Goal: Information Seeking & Learning: Learn about a topic

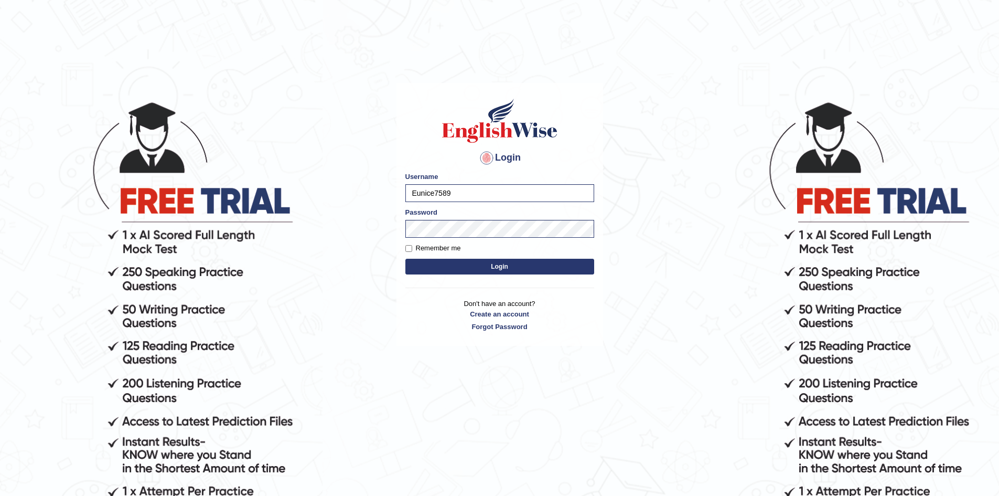
click at [497, 269] on button "Login" at bounding box center [499, 267] width 189 height 16
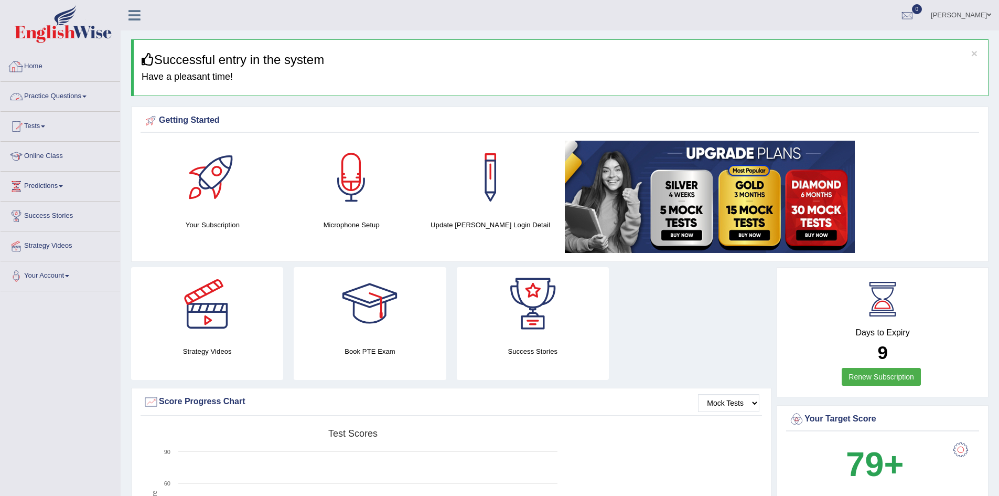
click at [83, 96] on link "Practice Questions" at bounding box center [61, 95] width 120 height 26
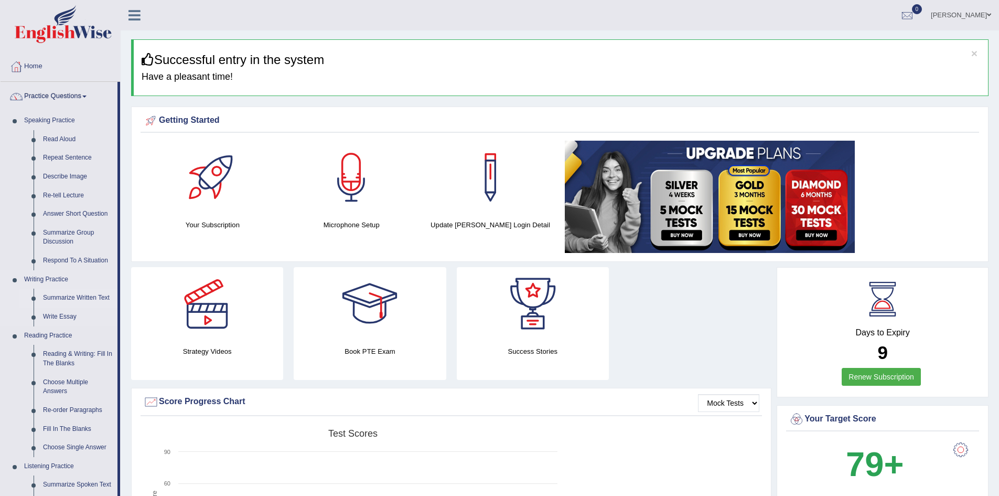
click at [74, 297] on link "Summarize Written Text" at bounding box center [77, 297] width 79 height 19
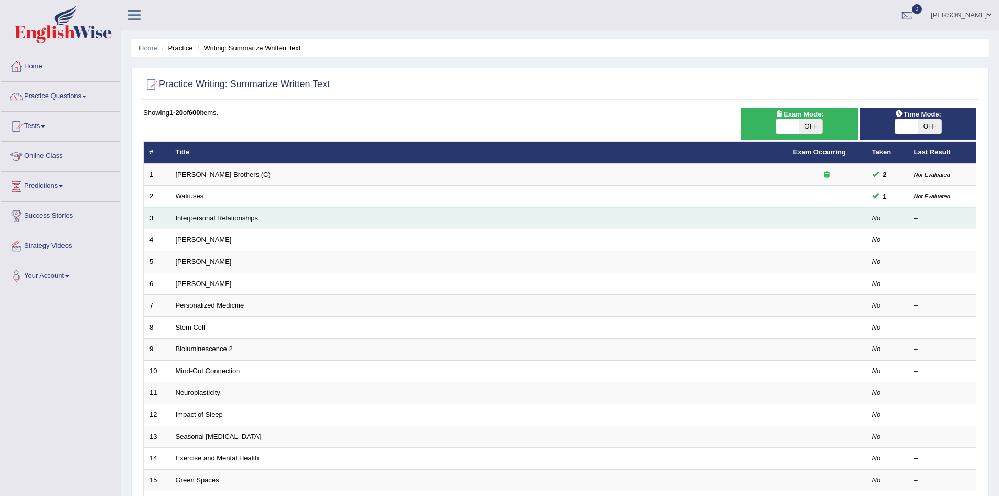
click at [204, 218] on link "Interpersonal Relationships" at bounding box center [217, 218] width 83 height 8
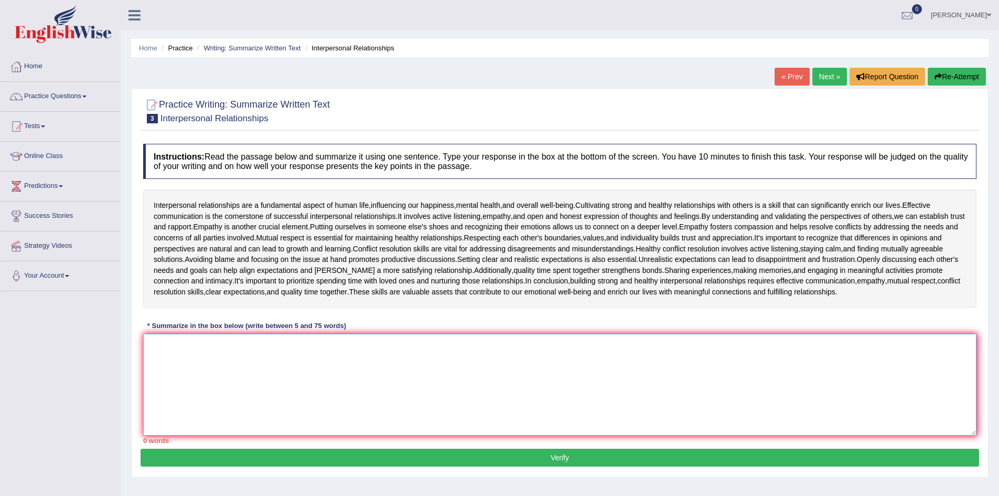
click at [220, 347] on textarea at bounding box center [559, 385] width 833 height 102
paste textarea "The passage outlines (main idea), explaining that (point 1orbackground), and fu…"
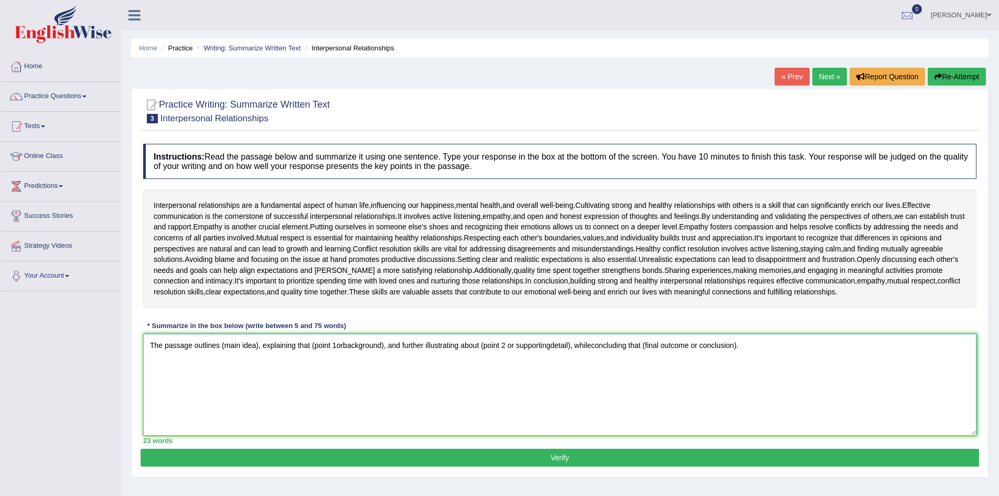
drag, startPoint x: 221, startPoint y: 346, endPoint x: 258, endPoint y: 346, distance: 36.7
click at [258, 346] on textarea "The passage outlines (main idea), explaining that (point 1orbackground), and fu…" at bounding box center [559, 385] width 833 height 102
click at [223, 345] on textarea "The passage outlines interpersonal relationships , explaining that (point 1orba…" at bounding box center [559, 385] width 833 height 102
click at [321, 347] on textarea "The passage outlines that interpersonal relationships , explaining that (point …" at bounding box center [559, 385] width 833 height 102
drag, startPoint x: 503, startPoint y: 345, endPoint x: 574, endPoint y: 346, distance: 70.8
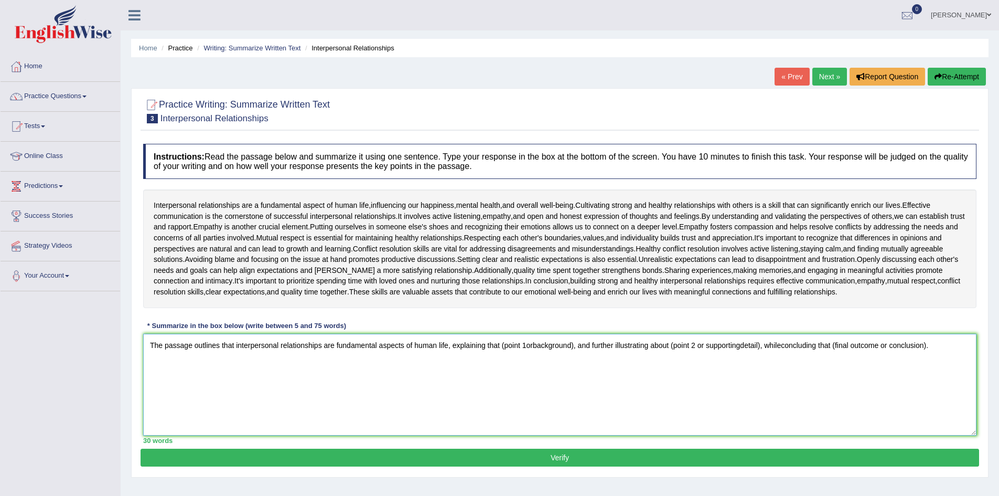
click at [574, 346] on textarea "The passage outlines that interpersonal relationships are fundamental aspects o…" at bounding box center [559, 385] width 833 height 102
drag, startPoint x: 809, startPoint y: 345, endPoint x: 898, endPoint y: 349, distance: 89.8
click at [898, 349] on textarea "The passage outlines that interpersonal relationships are fundamental aspects o…" at bounding box center [559, 385] width 833 height 102
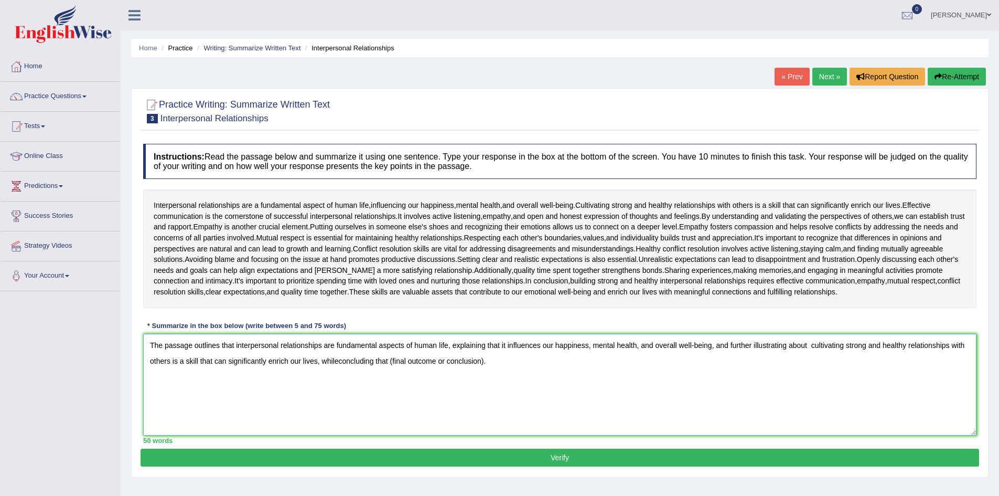
drag, startPoint x: 390, startPoint y: 361, endPoint x: 484, endPoint y: 362, distance: 93.9
click at [484, 362] on textarea "The passage outlines that interpersonal relationships are fundamental aspects o…" at bounding box center [559, 385] width 833 height 102
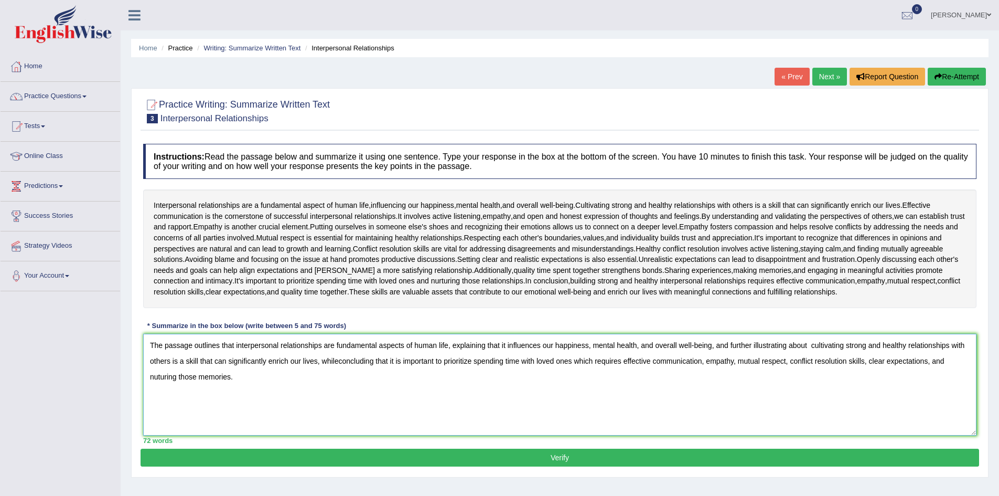
click at [162, 345] on textarea "The passage outlines that interpersonal relationships are fundamental aspects o…" at bounding box center [559, 385] width 833 height 102
type textarea "The passage outlines that interpersonal relationships are fundamental aspects o…"
click at [561, 459] on button "Verify" at bounding box center [560, 457] width 839 height 18
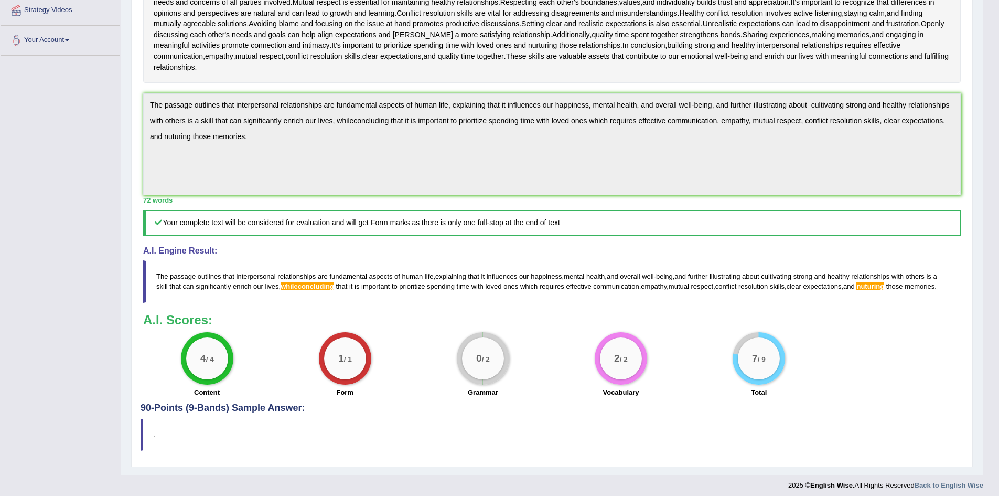
scroll to position [238, 0]
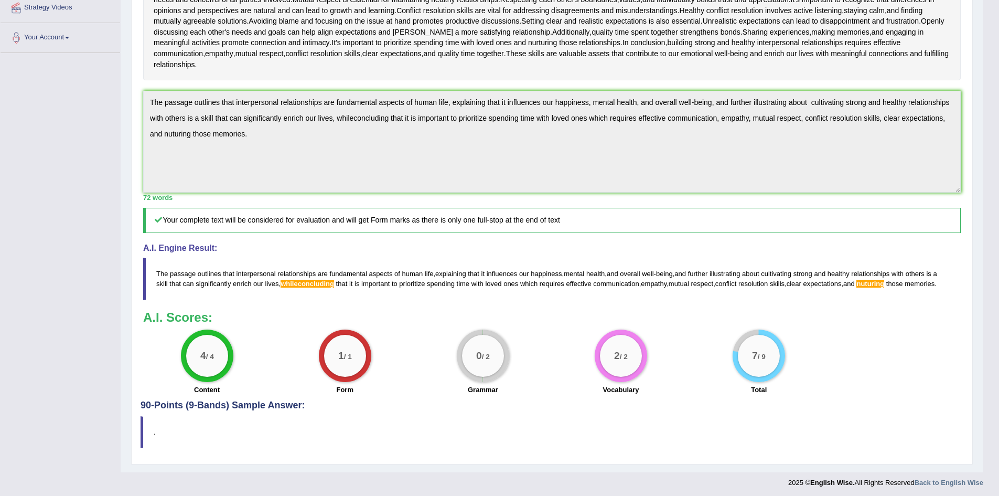
drag, startPoint x: 157, startPoint y: 271, endPoint x: 167, endPoint y: 271, distance: 10.5
click at [174, 276] on blockquote "The passage outlines that interpersonal relationships are fundamental aspects o…" at bounding box center [552, 279] width 818 height 42
click at [156, 272] on blockquote "The passage outlines that interpersonal relationships are fundamental aspects o…" at bounding box center [552, 279] width 818 height 42
drag, startPoint x: 157, startPoint y: 272, endPoint x: 250, endPoint y: 228, distance: 103.2
click at [250, 228] on div "Instructions: Read the passage below and summarize it using one sentence. Type …" at bounding box center [552, 150] width 823 height 500
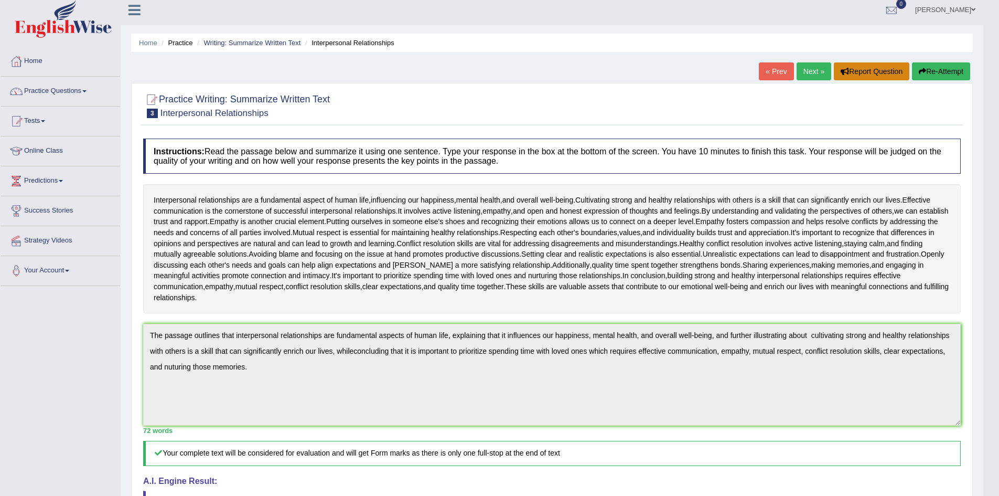
scroll to position [0, 0]
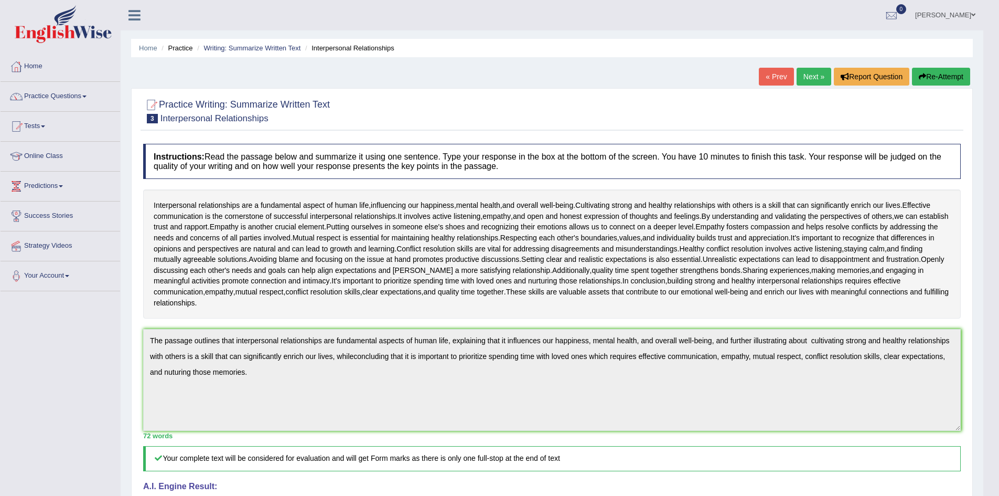
click at [929, 77] on button "Re-Attempt" at bounding box center [941, 77] width 58 height 18
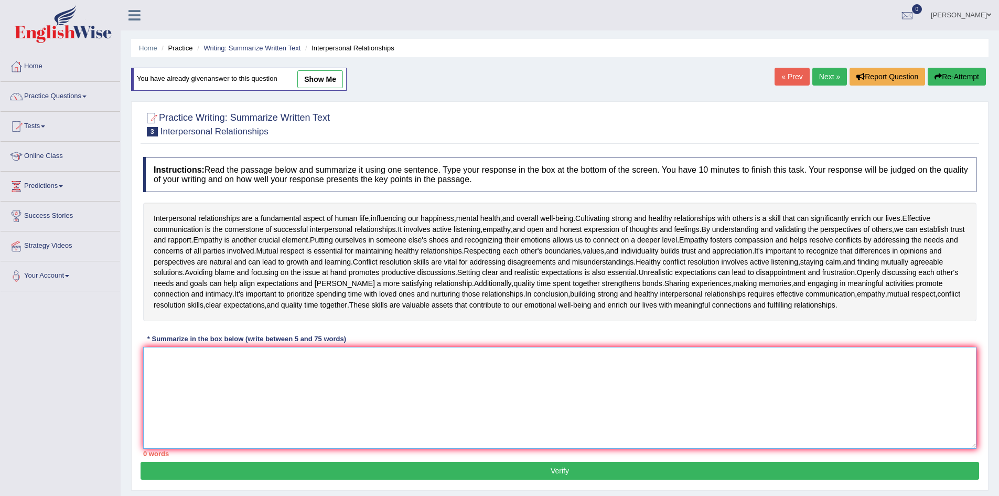
click at [290, 370] on textarea at bounding box center [559, 398] width 833 height 102
paste textarea "The passage outlines that interpersonal relationships are fundamental aspects o…"
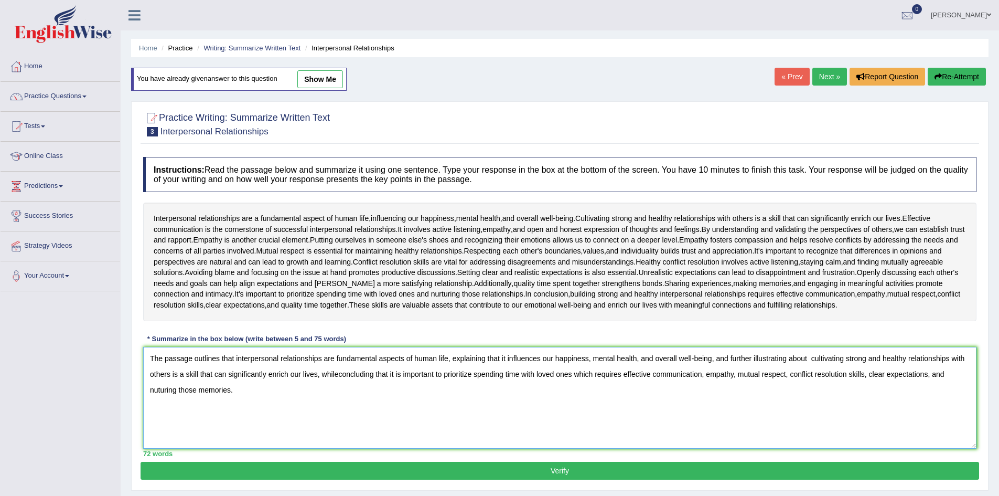
click at [339, 374] on textarea "The passage outlines that interpersonal relationships are fundamental aspects o…" at bounding box center [559, 398] width 833 height 102
click at [157, 391] on textarea "The passage outlines that interpersonal relationships are fundamental aspects o…" at bounding box center [559, 398] width 833 height 102
click at [810, 359] on textarea "The passage outlines that interpersonal relationships are fundamental aspects o…" at bounding box center [559, 398] width 833 height 102
click at [806, 358] on textarea "The passage outlines that interpersonal relationships are fundamental aspects o…" at bounding box center [559, 398] width 833 height 102
drag, startPoint x: 809, startPoint y: 359, endPoint x: 788, endPoint y: 359, distance: 21.0
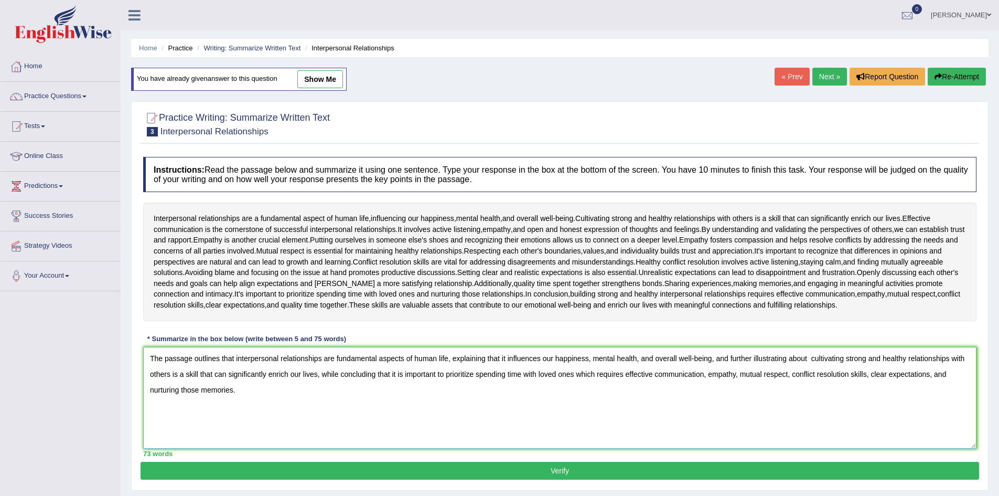
click at [788, 359] on textarea "The passage outlines that interpersonal relationships are fundamental aspects o…" at bounding box center [559, 398] width 833 height 102
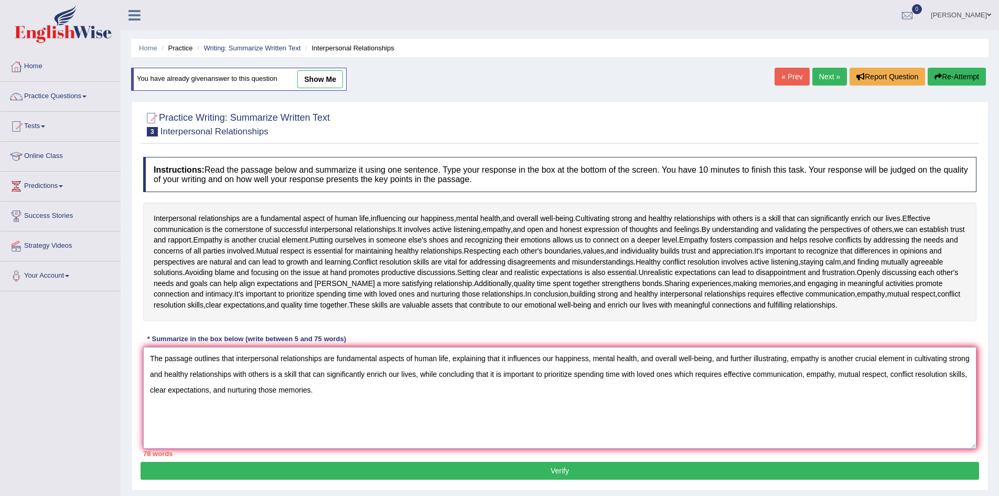
drag, startPoint x: 271, startPoint y: 373, endPoint x: 296, endPoint y: 372, distance: 25.7
click at [296, 372] on textarea "The passage outlines that interpersonal relationships are fundamental aspects o…" at bounding box center [559, 398] width 833 height 102
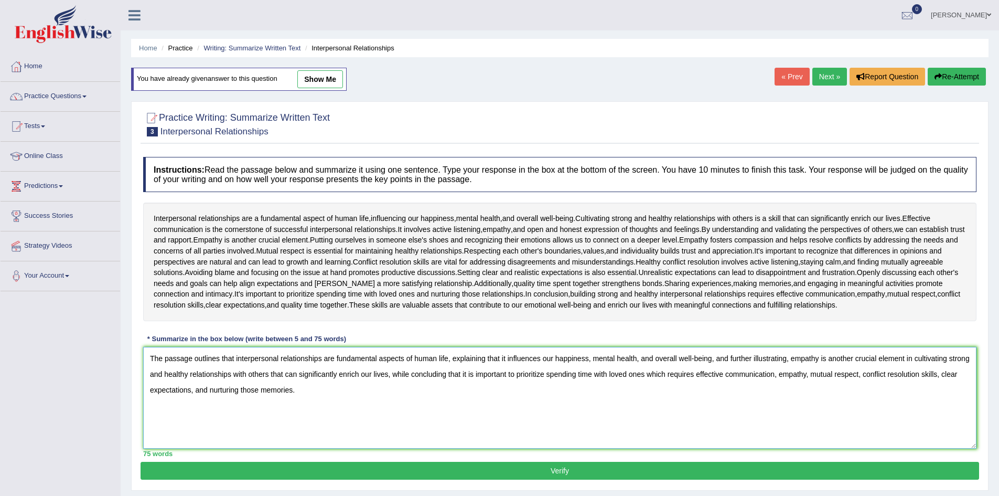
type textarea "The passage outlines that interpersonal relationships are fundamental aspects o…"
drag, startPoint x: 683, startPoint y: 422, endPoint x: 677, endPoint y: 422, distance: 6.3
click at [683, 422] on textarea "The passage outlines that interpersonal relationships are fundamental aspects o…" at bounding box center [559, 398] width 833 height 102
click at [564, 469] on button "Verify" at bounding box center [560, 471] width 839 height 18
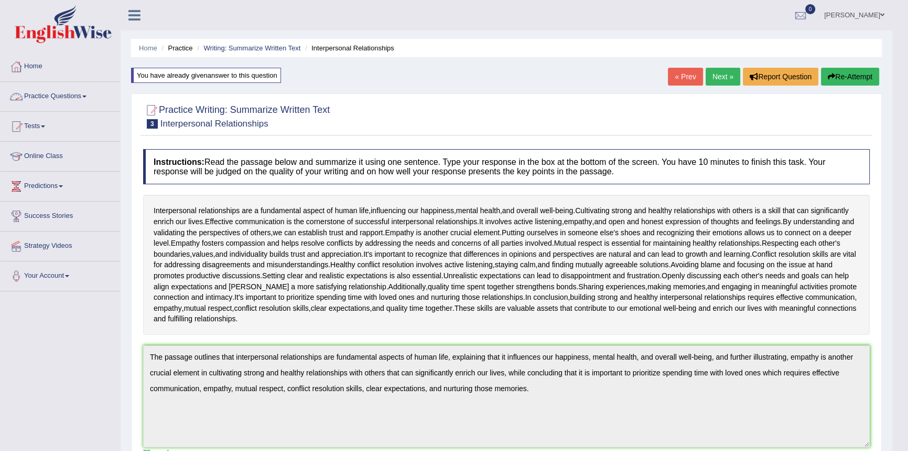
click at [78, 97] on link "Practice Questions" at bounding box center [61, 95] width 120 height 26
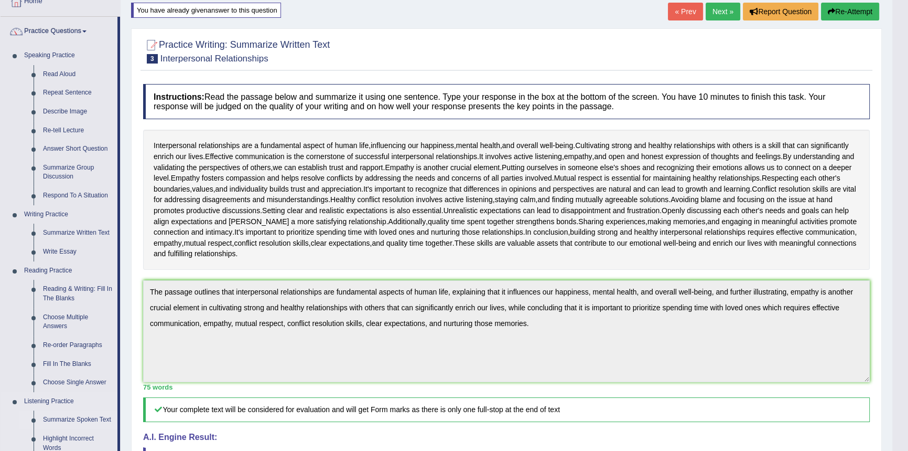
scroll to position [190, 0]
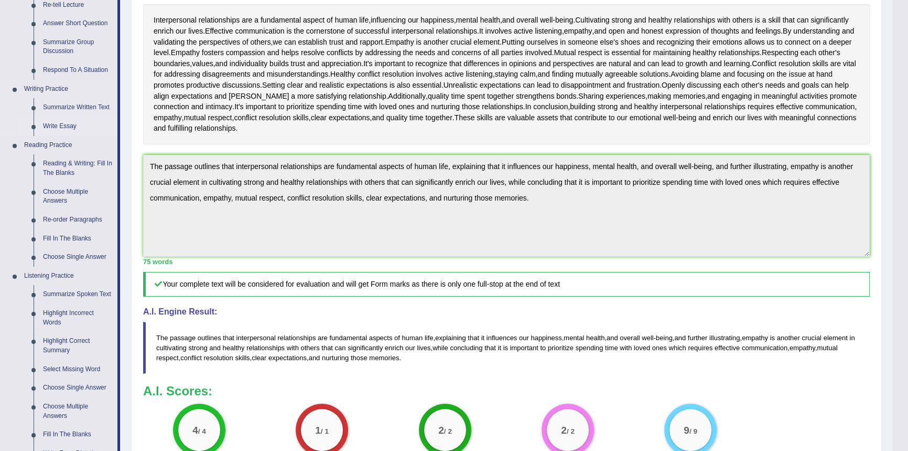
click at [65, 125] on link "Write Essay" at bounding box center [77, 126] width 79 height 19
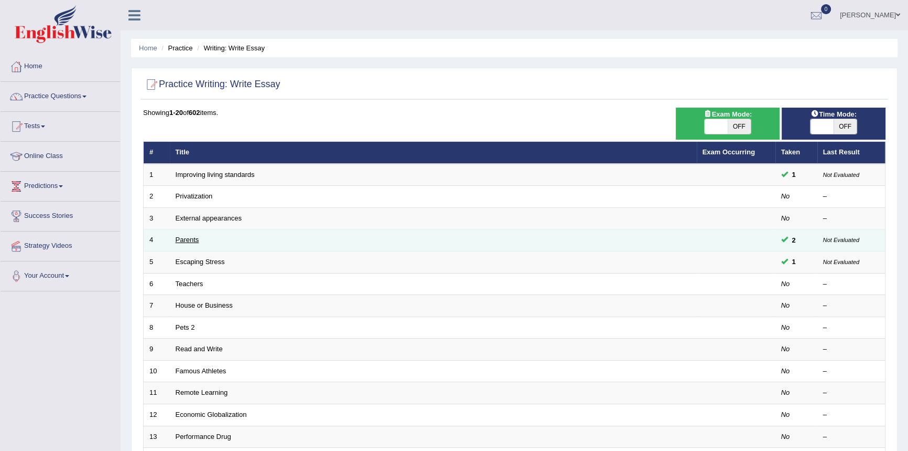
click at [184, 241] on link "Parents" at bounding box center [188, 240] width 24 height 8
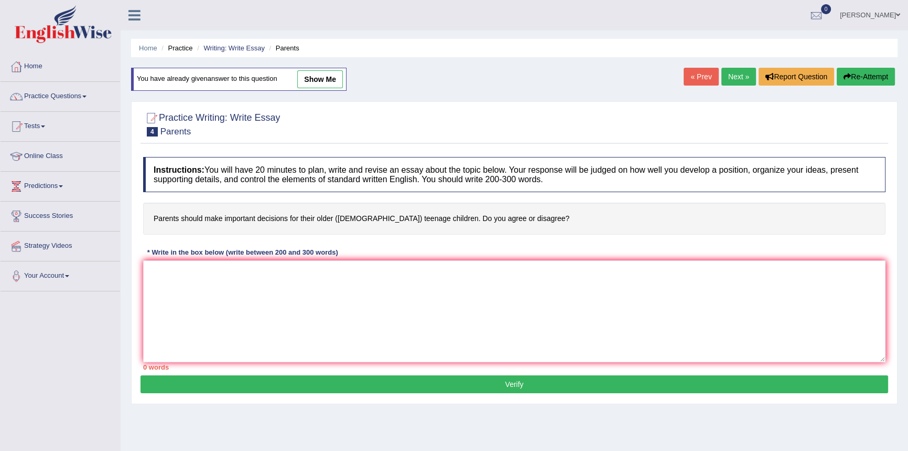
click at [315, 77] on link "show me" at bounding box center [320, 79] width 46 height 18
type textarea "The increasing influence of parents making important desicions for their older …"
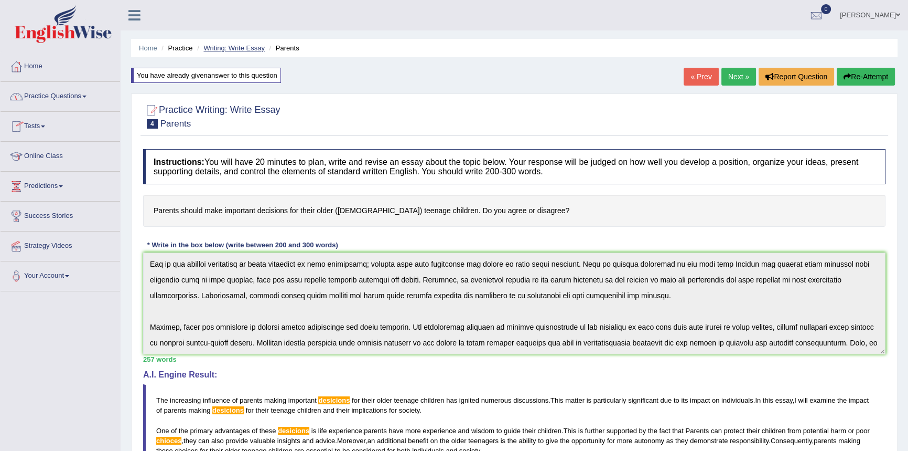
click at [235, 47] on link "Writing: Write Essay" at bounding box center [234, 48] width 61 height 8
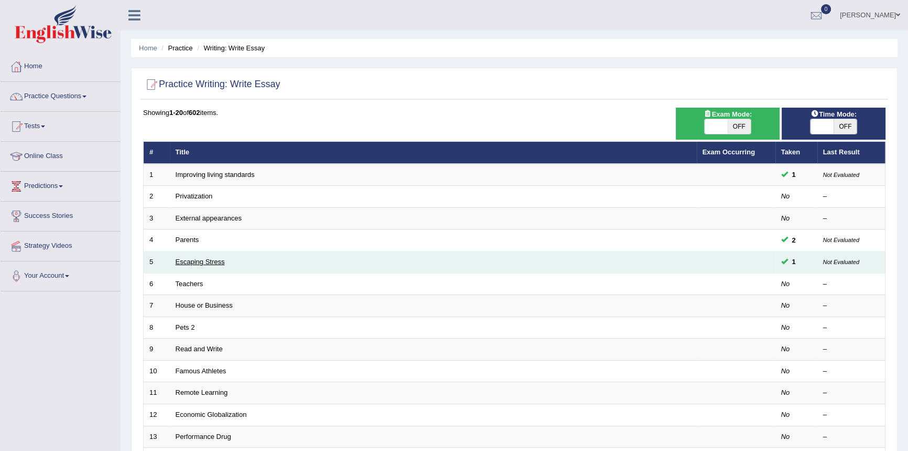
click at [221, 260] on link "Escaping Stress" at bounding box center [200, 262] width 49 height 8
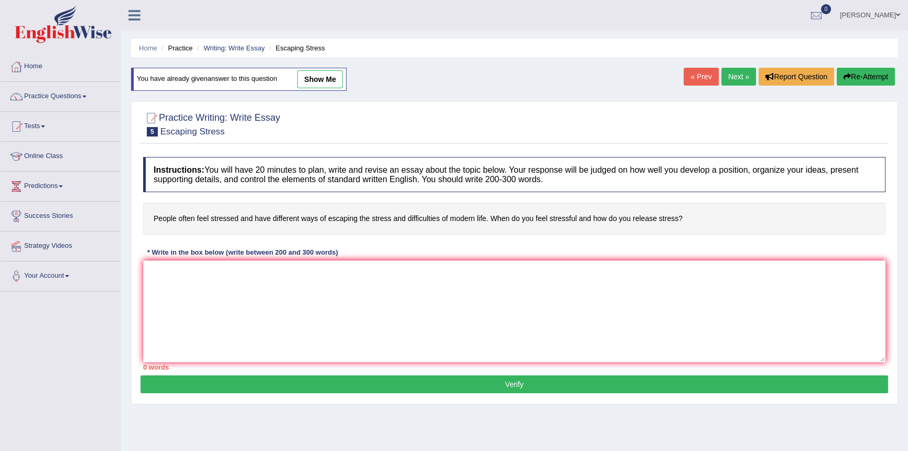
click at [320, 77] on link "show me" at bounding box center [320, 79] width 46 height 18
type textarea "Lor ipsumdolor sitametco ad elit seddo eiusm te inc utlab etd magnaal enimadmi …"
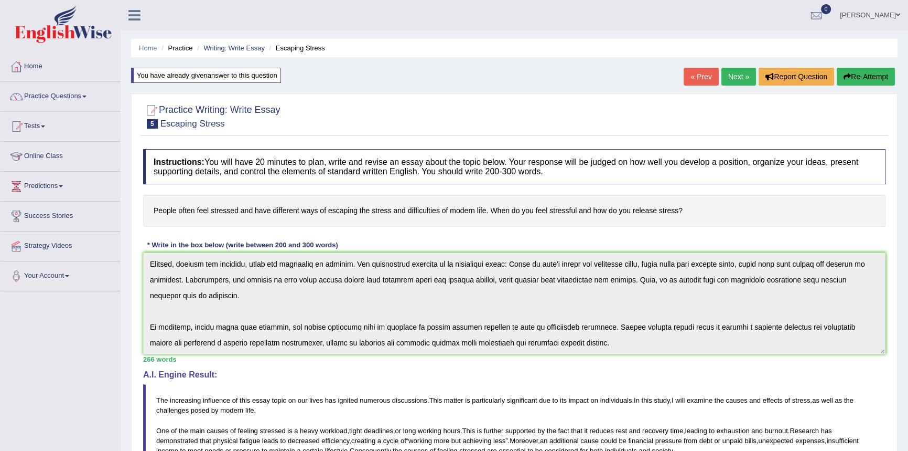
click at [733, 70] on link "Next »" at bounding box center [739, 77] width 35 height 18
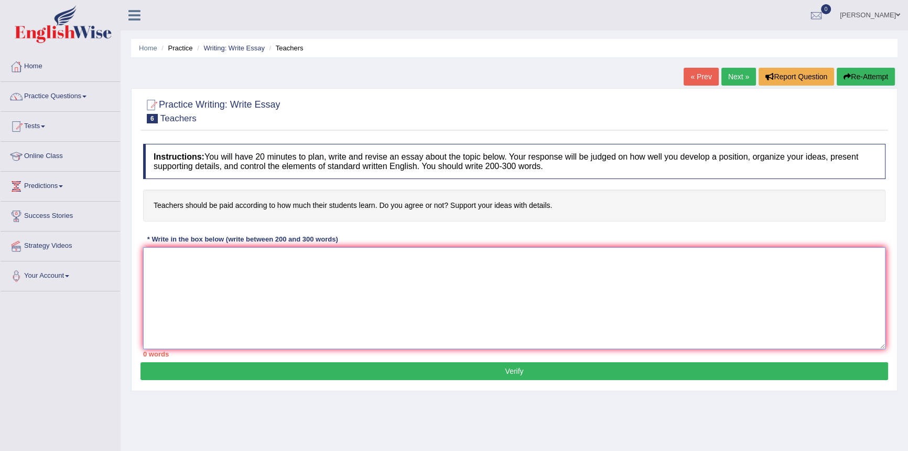
click at [242, 267] on textarea at bounding box center [514, 298] width 743 height 102
paste textarea "The increasing influence of (essay topic) on our lives has ignited numerous dis…"
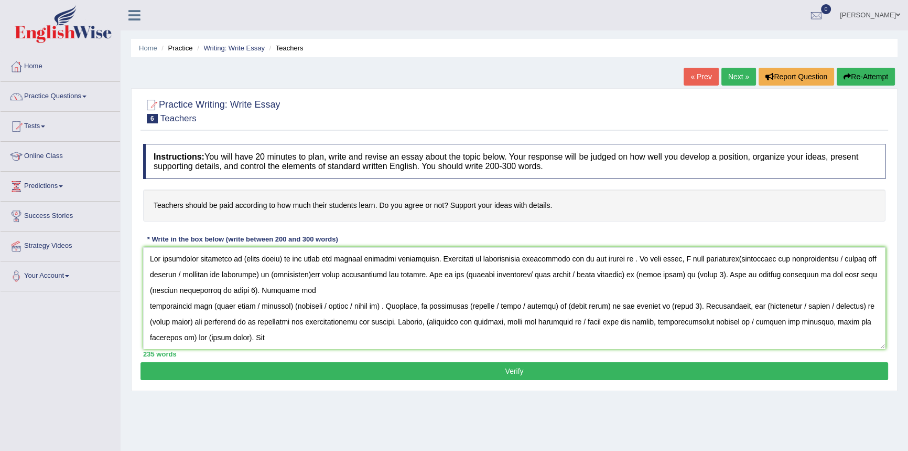
click at [153, 205] on h4 "Teachers should be paid according to how much their students learn. Do you agre…" at bounding box center [514, 205] width 743 height 32
drag, startPoint x: 239, startPoint y: 258, endPoint x: 282, endPoint y: 258, distance: 43.0
click at [282, 258] on textarea at bounding box center [514, 298] width 743 height 102
paste textarea "Tying teacher pay to student performance"
click at [242, 257] on textarea at bounding box center [514, 298] width 743 height 102
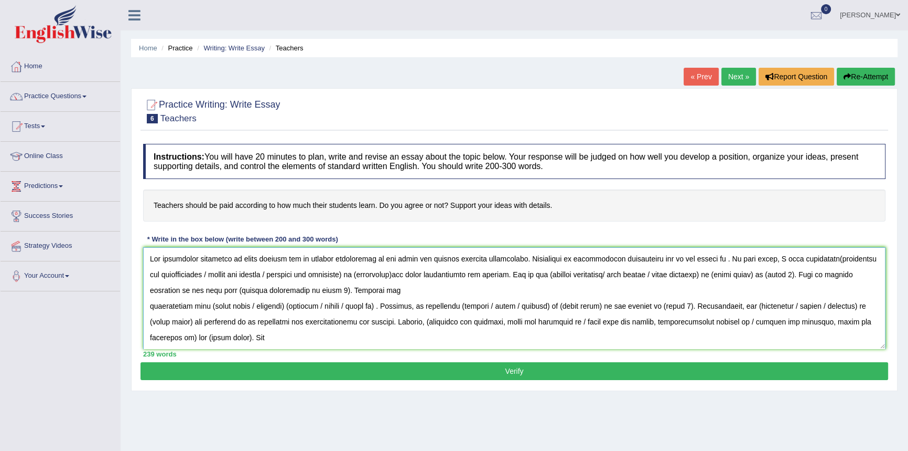
click at [281, 259] on textarea at bounding box center [514, 298] width 743 height 102
drag, startPoint x: 378, startPoint y: 258, endPoint x: 416, endPoint y: 258, distance: 38.3
click at [416, 258] on textarea at bounding box center [514, 298] width 743 height 102
click at [508, 257] on textarea at bounding box center [514, 298] width 743 height 102
drag, startPoint x: 667, startPoint y: 258, endPoint x: 675, endPoint y: 258, distance: 8.4
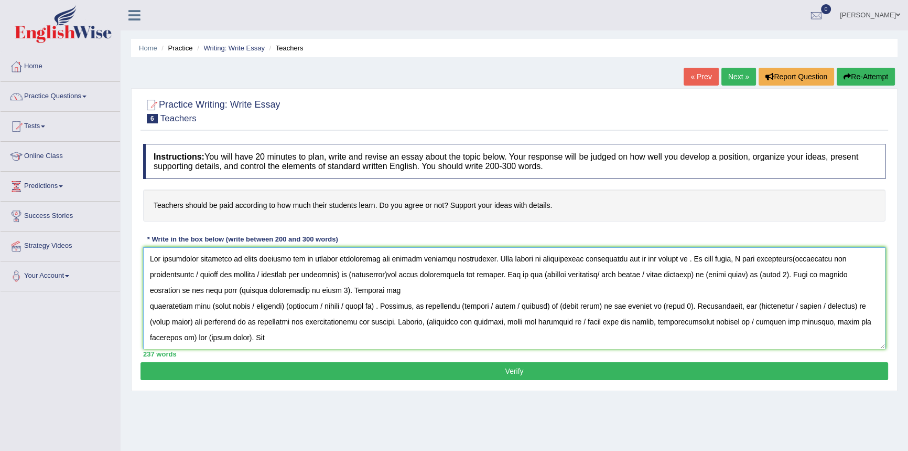
click at [675, 258] on textarea at bounding box center [514, 298] width 743 height 102
paste textarea "so many factors"
click at [629, 258] on textarea at bounding box center [514, 298] width 743 height 102
drag, startPoint x: 634, startPoint y: 258, endPoint x: 664, endPoint y: 258, distance: 29.9
click at [664, 258] on textarea at bounding box center [514, 298] width 743 height 102
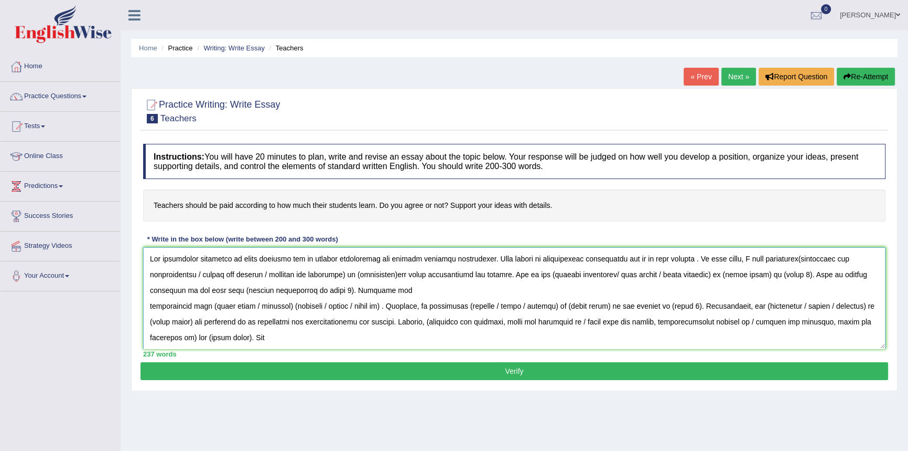
click at [779, 258] on textarea at bounding box center [514, 298] width 743 height 102
click at [793, 258] on textarea at bounding box center [514, 298] width 743 height 102
drag, startPoint x: 198, startPoint y: 273, endPoint x: 348, endPoint y: 274, distance: 150.0
click at [348, 274] on textarea at bounding box center [514, 298] width 743 height 102
drag, startPoint x: 207, startPoint y: 274, endPoint x: 246, endPoint y: 275, distance: 39.3
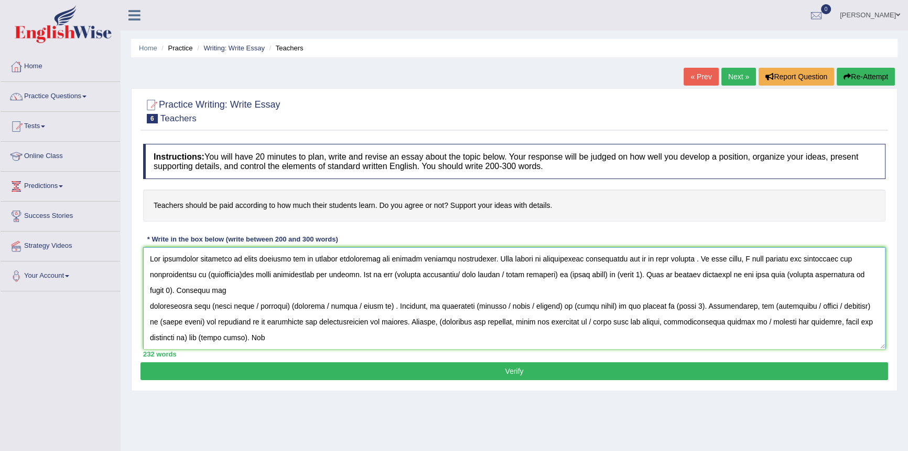
click at [246, 275] on textarea at bounding box center [514, 298] width 743 height 102
paste textarea "pay is based solely on student outcomes"
click at [220, 275] on textarea at bounding box center [514, 298] width 743 height 102
click at [219, 274] on textarea at bounding box center [514, 298] width 743 height 102
click at [362, 277] on textarea at bounding box center [514, 298] width 743 height 102
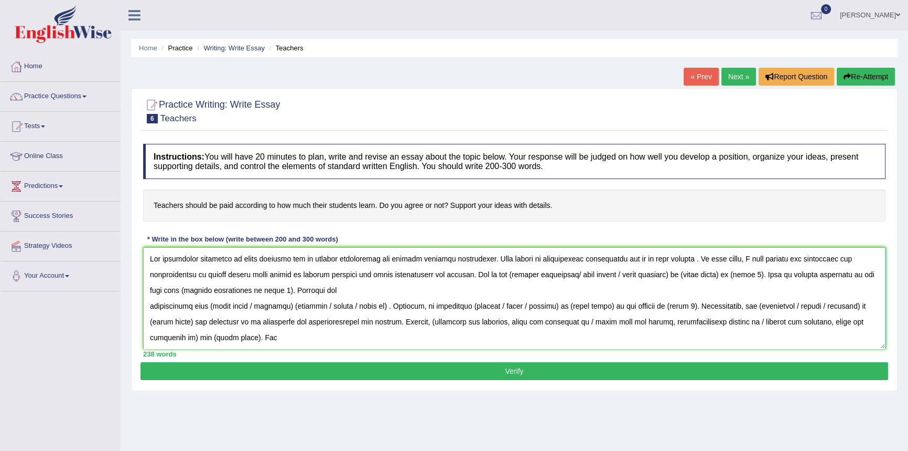
click at [691, 258] on textarea at bounding box center [514, 298] width 743 height 102
drag, startPoint x: 435, startPoint y: 273, endPoint x: 443, endPoint y: 275, distance: 8.0
click at [443, 275] on textarea at bounding box center [514, 298] width 743 height 102
drag, startPoint x: 522, startPoint y: 274, endPoint x: 587, endPoint y: 275, distance: 65.0
click at [587, 275] on textarea at bounding box center [514, 298] width 743 height 102
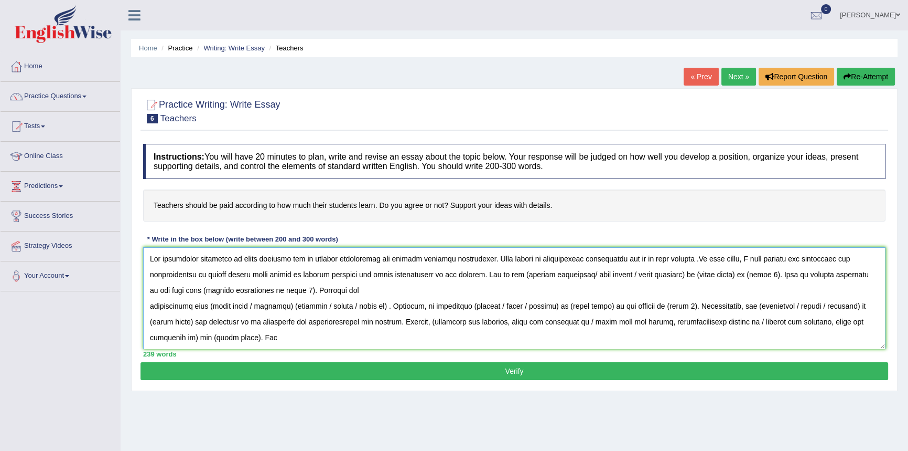
click at [524, 277] on textarea at bounding box center [514, 298] width 743 height 102
drag, startPoint x: 586, startPoint y: 273, endPoint x: 741, endPoint y: 277, distance: 155.3
click at [741, 277] on textarea at bounding box center [514, 298] width 743 height 102
drag, startPoint x: 594, startPoint y: 274, endPoint x: 620, endPoint y: 274, distance: 26.2
click at [620, 274] on textarea at bounding box center [514, 298] width 743 height 102
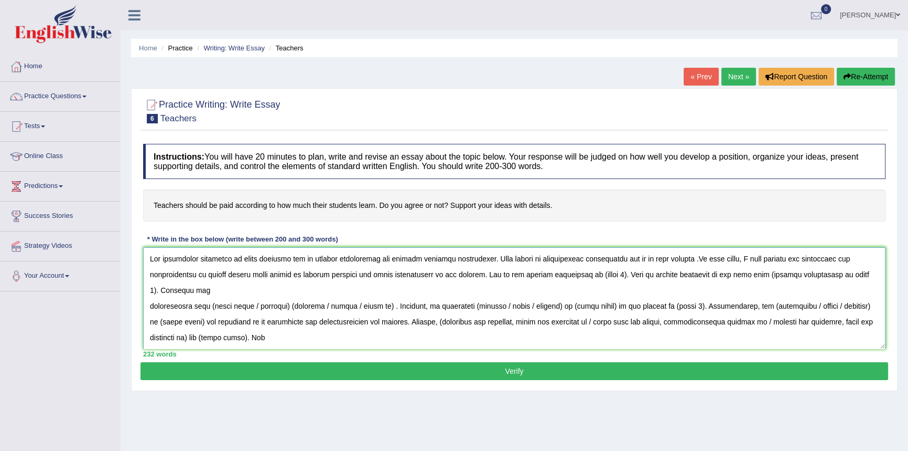
paste textarea "Linking pay to student outcomes might motivate teachers to invest more in their…"
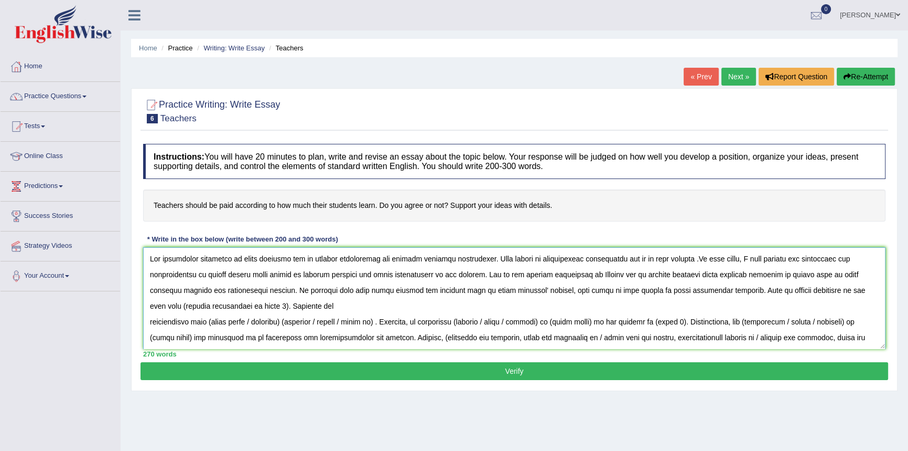
click at [600, 274] on textarea at bounding box center [514, 298] width 743 height 102
click at [587, 275] on textarea at bounding box center [514, 298] width 743 height 102
drag, startPoint x: 858, startPoint y: 291, endPoint x: 248, endPoint y: 308, distance: 610.2
click at [248, 308] on textarea at bounding box center [514, 298] width 743 height 102
paste textarea "It could create a sense of accountability for teachers."
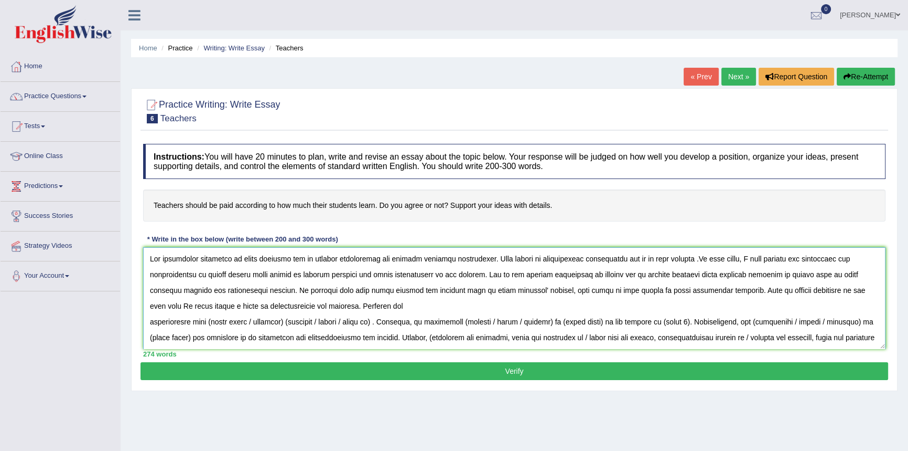
click at [363, 305] on textarea at bounding box center [514, 298] width 743 height 102
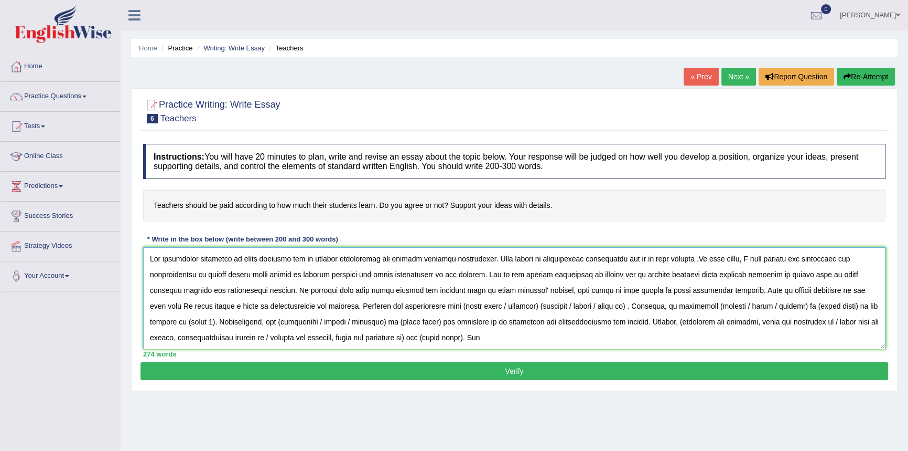
drag, startPoint x: 426, startPoint y: 306, endPoint x: 603, endPoint y: 306, distance: 176.2
click at [603, 306] on textarea at bounding box center [514, 298] width 743 height 102
paste textarea "if their pay is tied to how well students perform, it might push educators to e…"
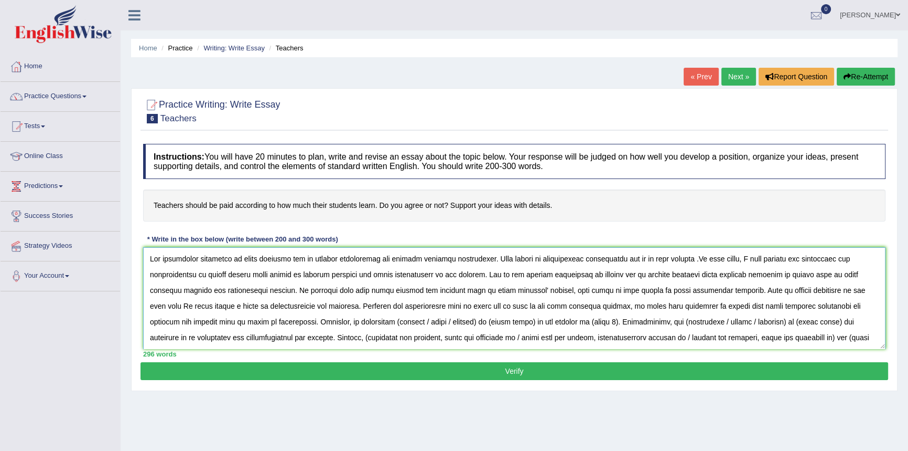
click at [333, 321] on textarea at bounding box center [514, 298] width 743 height 102
drag, startPoint x: 353, startPoint y: 320, endPoint x: 414, endPoint y: 322, distance: 60.9
click at [414, 322] on textarea at bounding box center [514, 298] width 743 height 102
drag, startPoint x: 362, startPoint y: 321, endPoint x: 403, endPoint y: 319, distance: 41.5
click at [403, 319] on textarea at bounding box center [514, 298] width 743 height 102
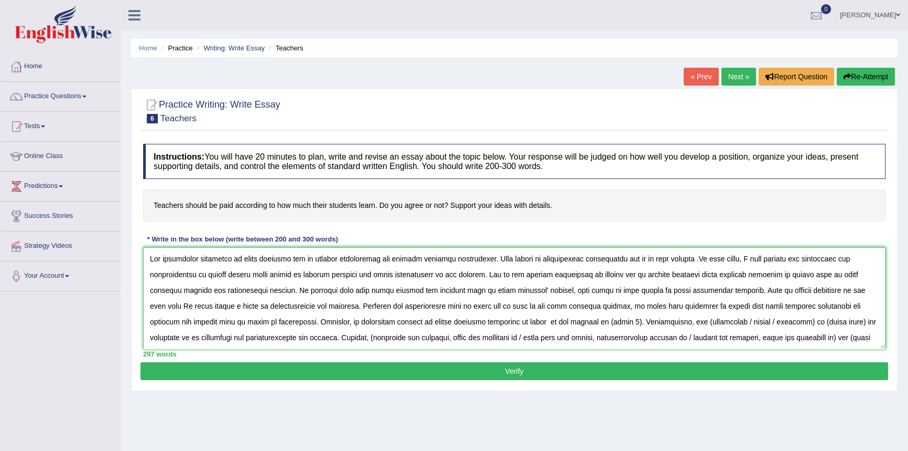
click at [473, 322] on textarea at bounding box center [514, 298] width 743 height 102
paste textarea "student outcomes, it could unfairly penalize those who are working with student…"
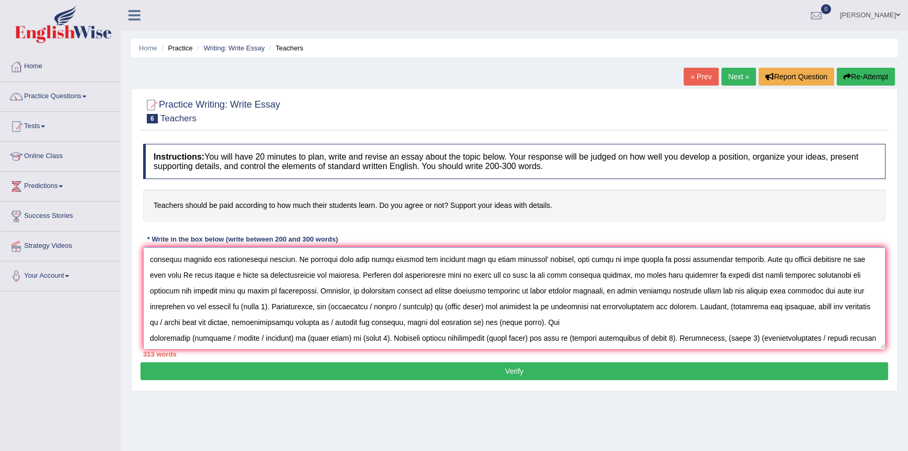
scroll to position [44, 0]
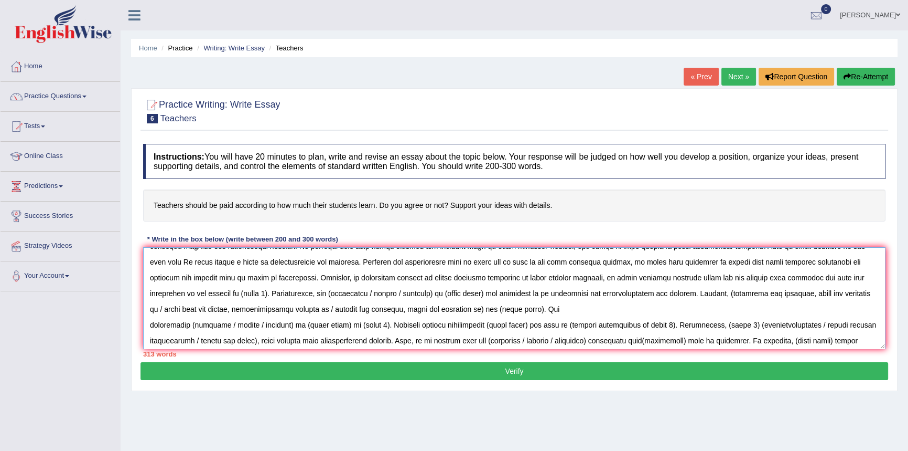
drag, startPoint x: 541, startPoint y: 321, endPoint x: 176, endPoint y: 296, distance: 365.9
click at [176, 296] on textarea at bounding box center [514, 298] width 743 height 102
paste textarea "shifts the focus back to what matters most—the students’ learning. It could lea…"
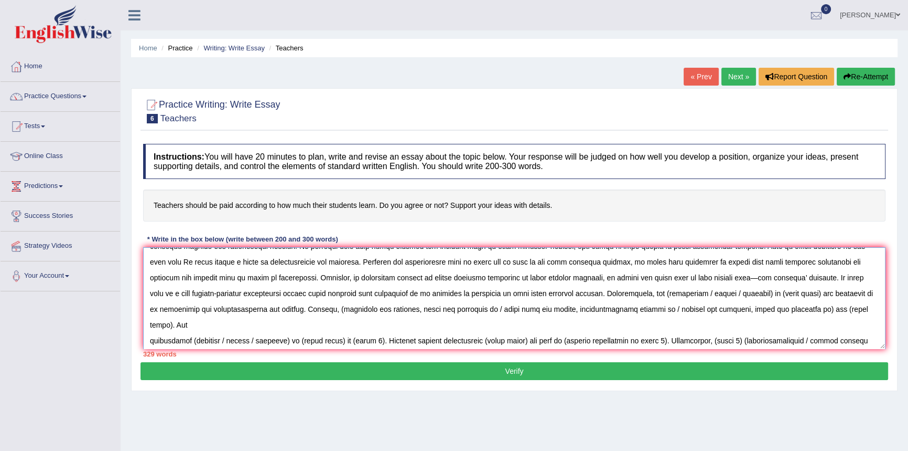
click at [535, 280] on textarea at bounding box center [514, 298] width 743 height 102
click at [703, 276] on textarea at bounding box center [514, 298] width 743 height 102
drag, startPoint x: 634, startPoint y: 294, endPoint x: 743, endPoint y: 299, distance: 108.7
click at [743, 299] on textarea at bounding box center [514, 298] width 743 height 102
click at [654, 293] on textarea at bounding box center [514, 298] width 743 height 102
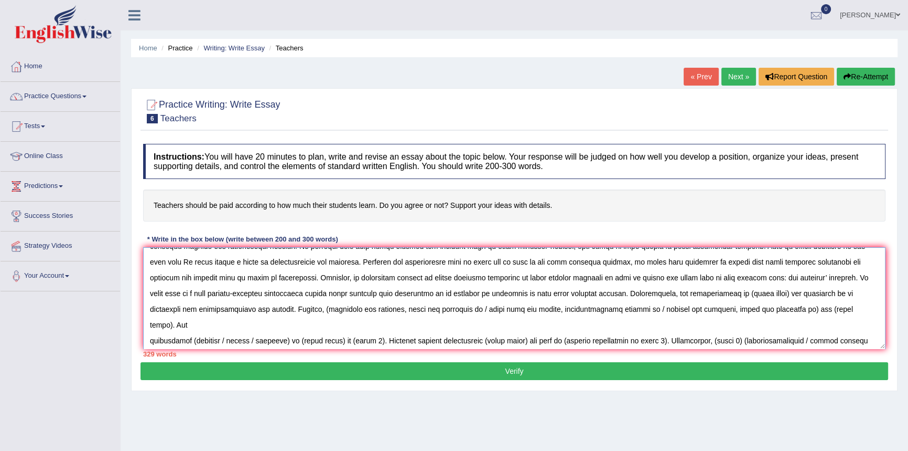
drag, startPoint x: 692, startPoint y: 293, endPoint x: 733, endPoint y: 294, distance: 40.9
click at [733, 294] on textarea at bounding box center [514, 298] width 743 height 102
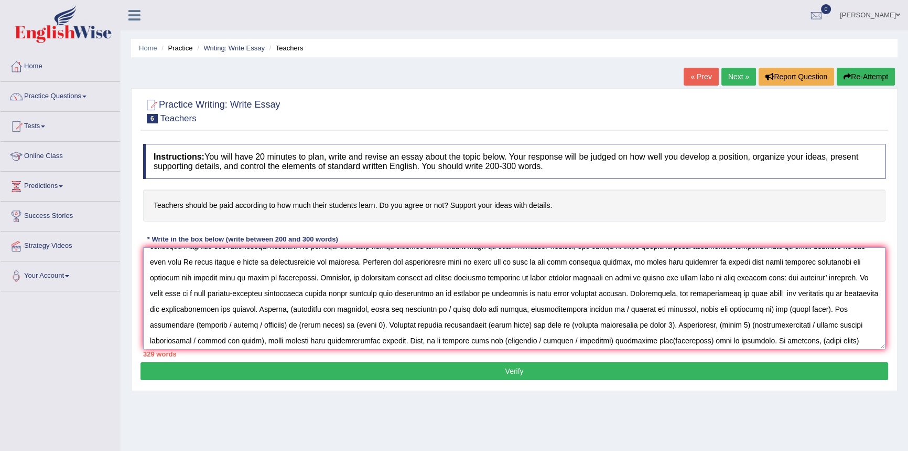
paste textarea "it could unfairly penalize those who are working with students who face more ch…"
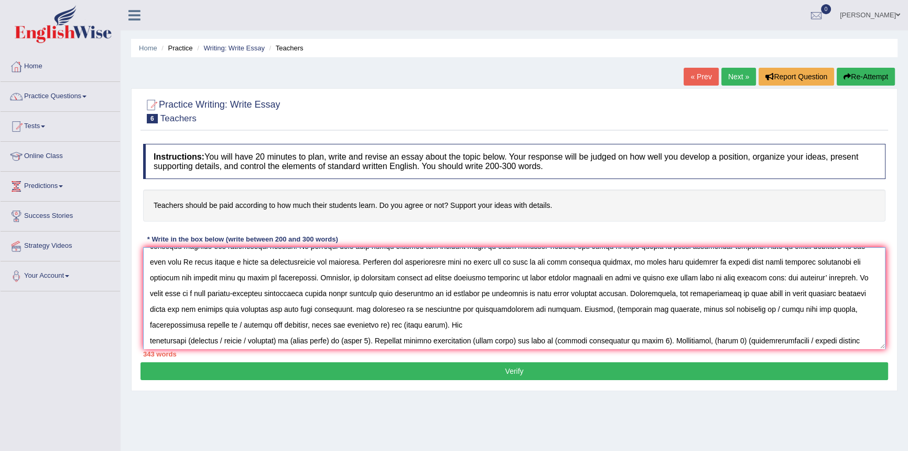
click at [723, 292] on textarea at bounding box center [514, 298] width 743 height 102
click at [435, 308] on textarea at bounding box center [514, 298] width 743 height 102
click at [307, 309] on textarea at bounding box center [514, 298] width 743 height 102
paste textarea "could create an unhealthy level of pressure on teachers"
drag, startPoint x: 365, startPoint y: 309, endPoint x: 413, endPoint y: 309, distance: 48.3
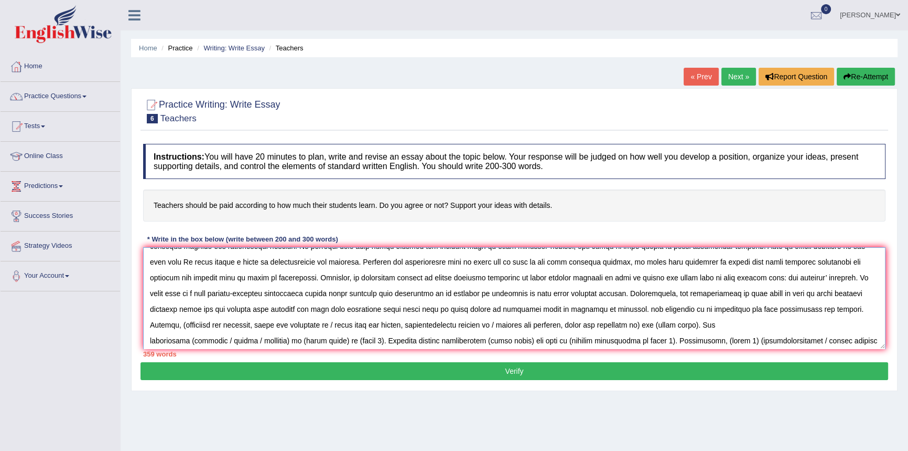
click at [413, 309] on textarea at bounding box center [514, 298] width 743 height 102
drag, startPoint x: 508, startPoint y: 307, endPoint x: 709, endPoint y: 309, distance: 200.4
click at [709, 309] on textarea at bounding box center [514, 298] width 743 height 102
drag, startPoint x: 540, startPoint y: 308, endPoint x: 633, endPoint y: 309, distance: 92.8
click at [633, 309] on textarea at bounding box center [514, 298] width 743 height 102
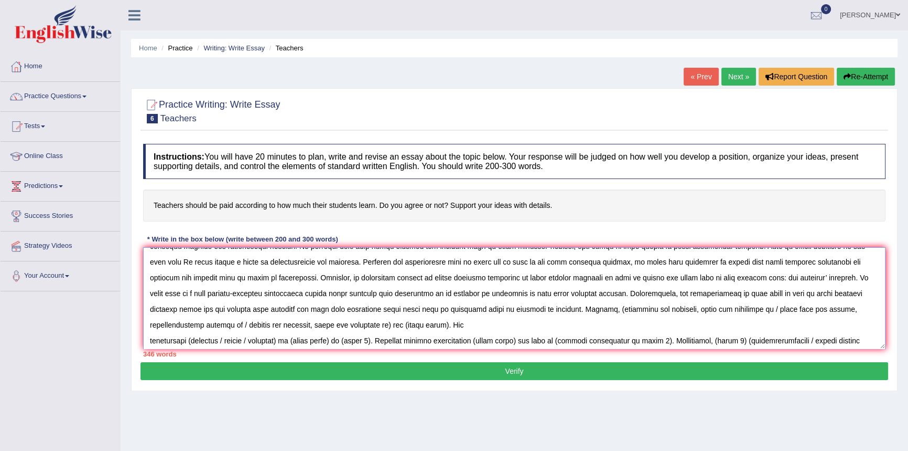
click at [553, 309] on textarea at bounding box center [514, 298] width 743 height 102
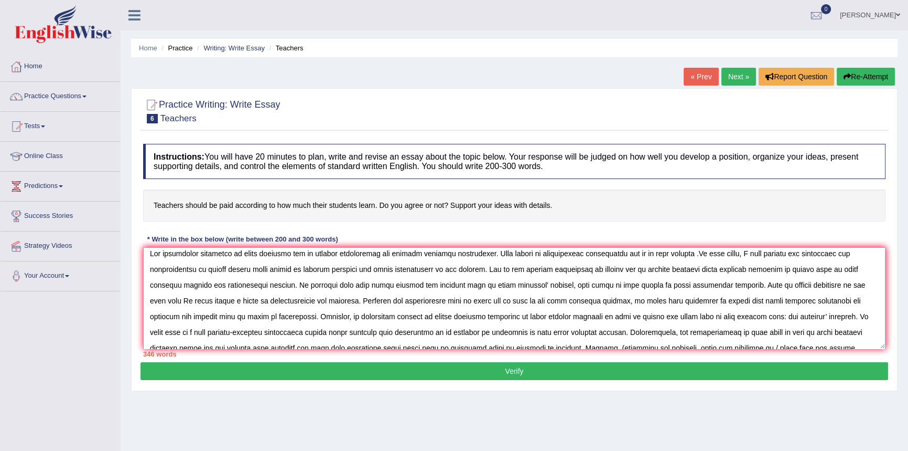
scroll to position [0, 0]
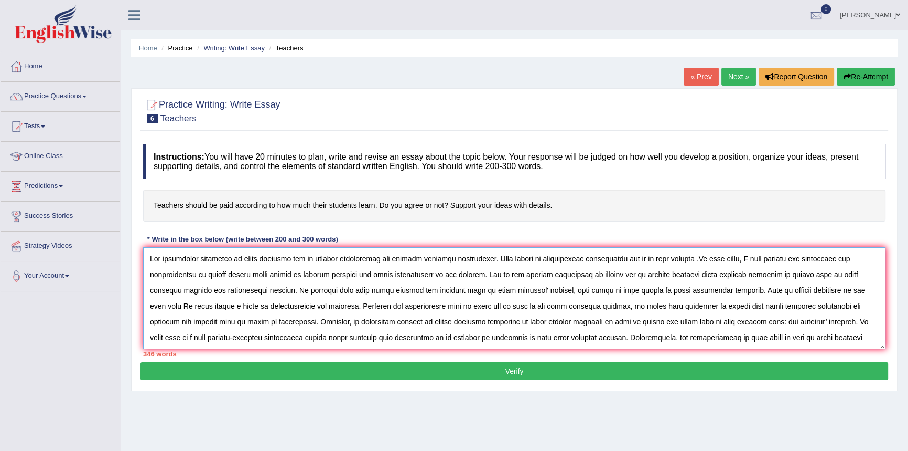
click at [485, 275] on textarea at bounding box center [514, 298] width 743 height 102
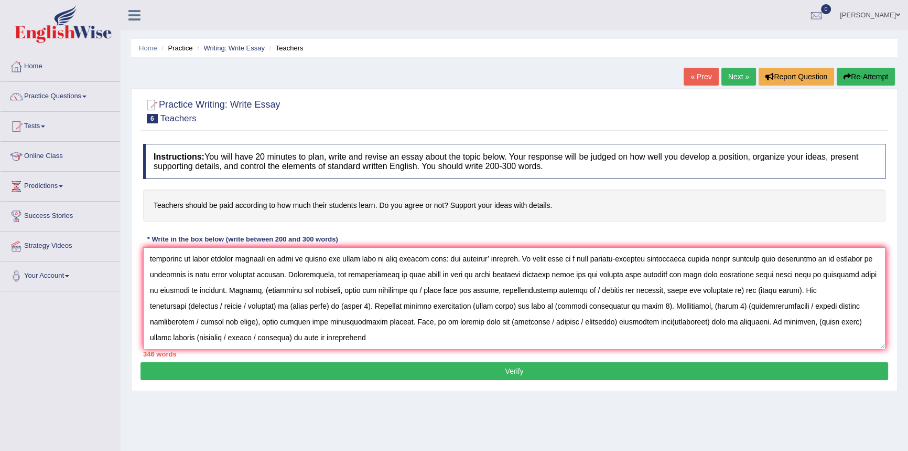
scroll to position [95, 0]
click at [184, 290] on textarea at bounding box center [514, 298] width 743 height 102
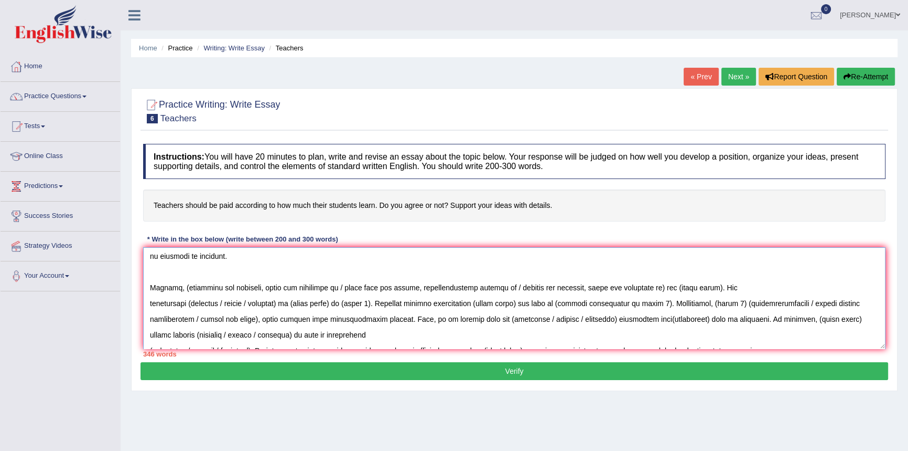
scroll to position [143, 0]
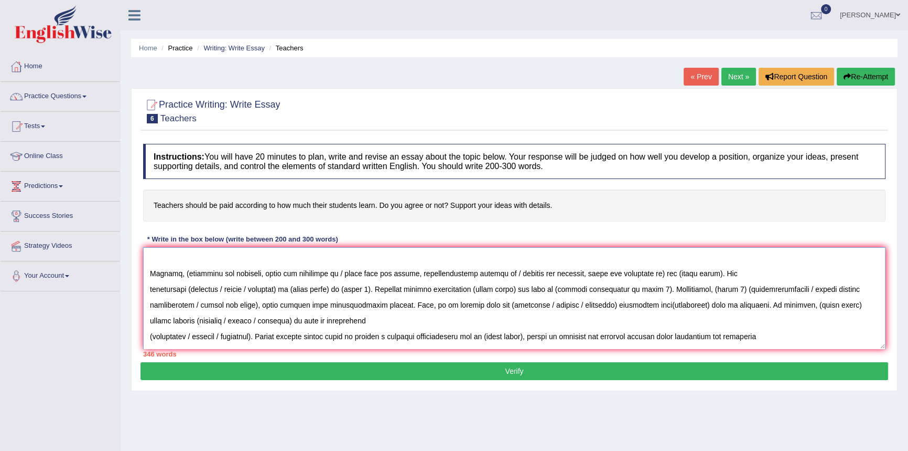
click at [183, 273] on textarea at bounding box center [514, 298] width 743 height 102
click at [182, 273] on textarea at bounding box center [514, 298] width 743 height 102
drag, startPoint x: 503, startPoint y: 271, endPoint x: 181, endPoint y: 272, distance: 321.5
click at [181, 272] on textarea at bounding box center [514, 298] width 743 height 102
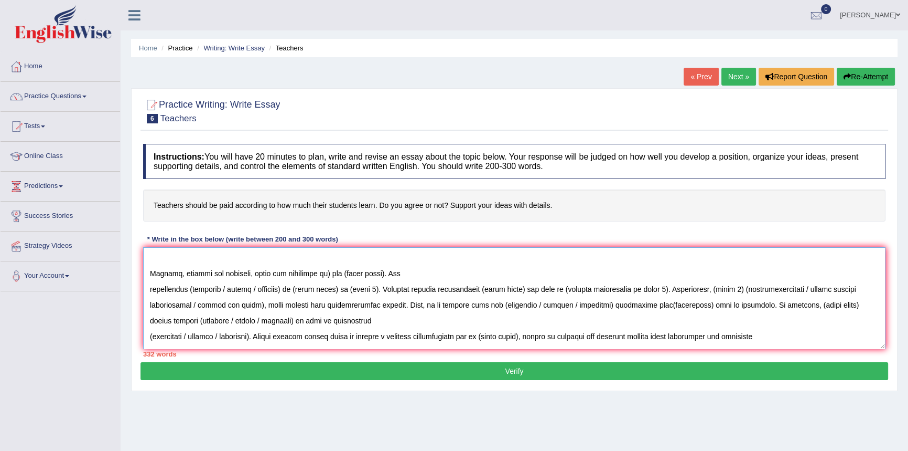
click at [218, 271] on textarea at bounding box center [514, 298] width 743 height 102
drag, startPoint x: 330, startPoint y: 272, endPoint x: 344, endPoint y: 272, distance: 13.6
click at [344, 272] on textarea at bounding box center [514, 298] width 743 height 102
drag, startPoint x: 334, startPoint y: 274, endPoint x: 373, endPoint y: 273, distance: 39.9
click at [373, 273] on textarea at bounding box center [514, 298] width 743 height 102
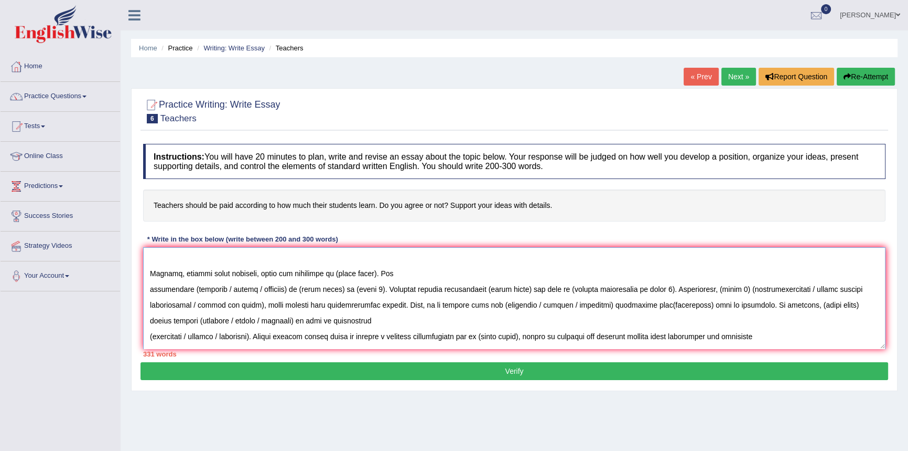
paste textarea "to motivate teachers or measure effectiveness,"
click at [500, 271] on textarea at bounding box center [514, 298] width 743 height 102
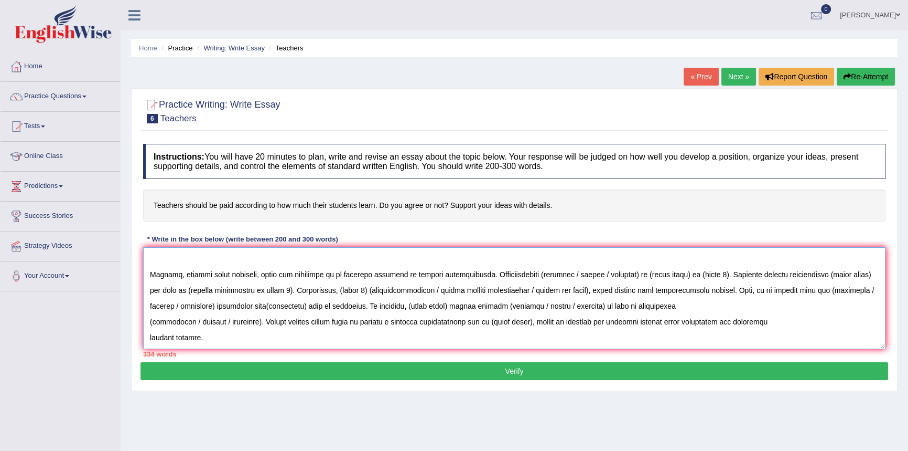
scroll to position [127, 0]
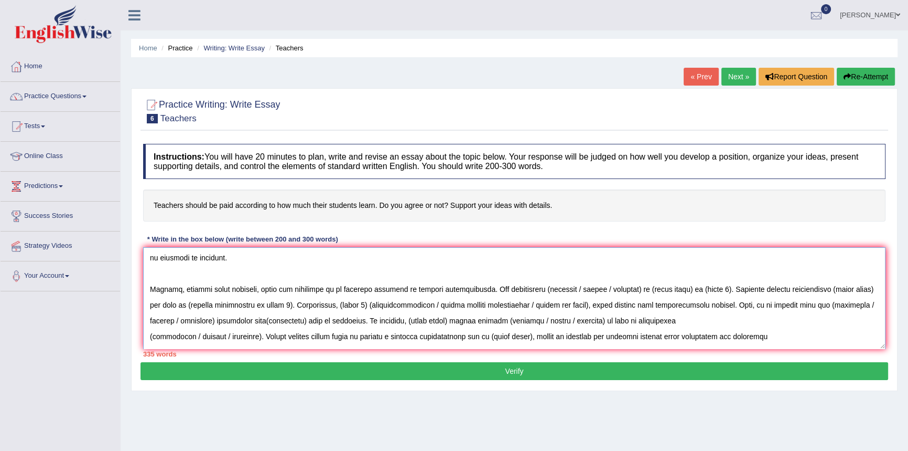
drag, startPoint x: 537, startPoint y: 288, endPoint x: 598, endPoint y: 290, distance: 61.4
click at [598, 290] on textarea at bounding box center [514, 298] width 743 height 102
drag, startPoint x: 563, startPoint y: 288, endPoint x: 652, endPoint y: 287, distance: 89.7
click at [652, 287] on textarea at bounding box center [514, 298] width 743 height 102
paste textarea "Teachers can assess each other’s teaching styles and methods, giving valuable f…"
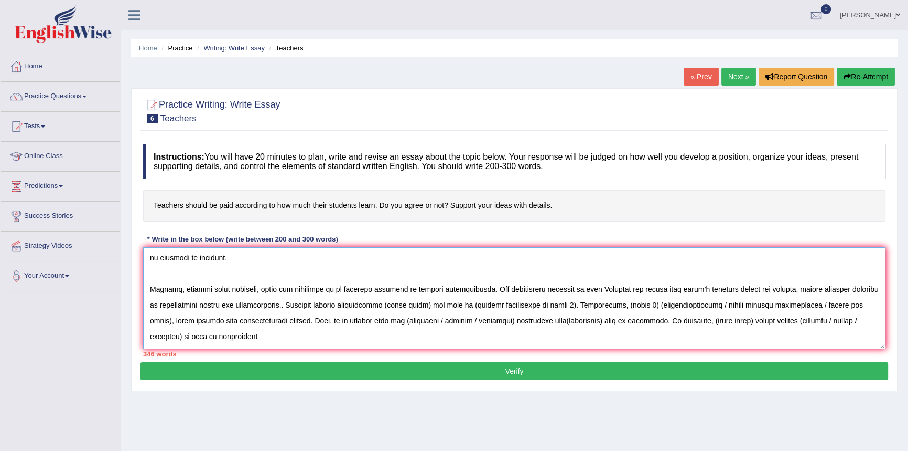
click at [591, 288] on textarea at bounding box center [514, 298] width 743 height 102
click at [317, 306] on textarea at bounding box center [514, 298] width 743 height 102
click at [405, 304] on textarea at bounding box center [514, 298] width 743 height 102
drag, startPoint x: 421, startPoint y: 304, endPoint x: 463, endPoint y: 303, distance: 41.4
click at [463, 303] on textarea at bounding box center [514, 298] width 743 height 102
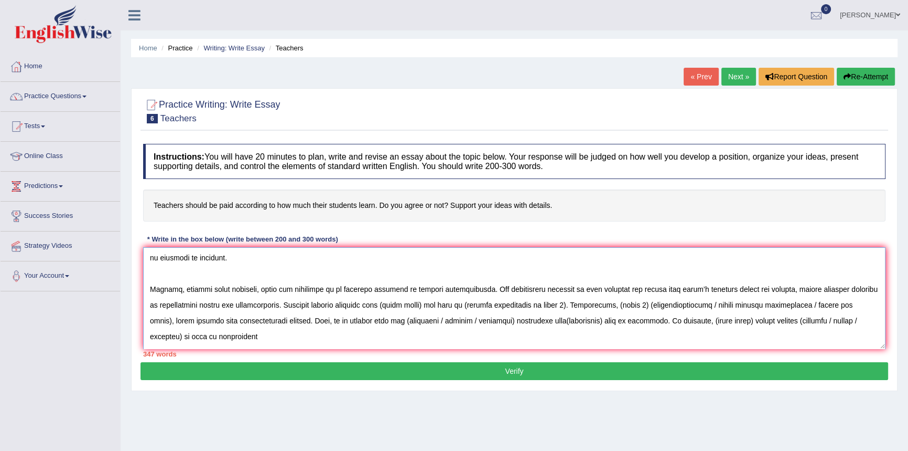
click at [436, 303] on textarea at bounding box center [514, 298] width 743 height 102
drag, startPoint x: 424, startPoint y: 305, endPoint x: 602, endPoint y: 307, distance: 178.4
click at [602, 307] on textarea at bounding box center [514, 298] width 743 height 102
paste textarea "Surveys from students about the classroom environment and teaching methods coul…"
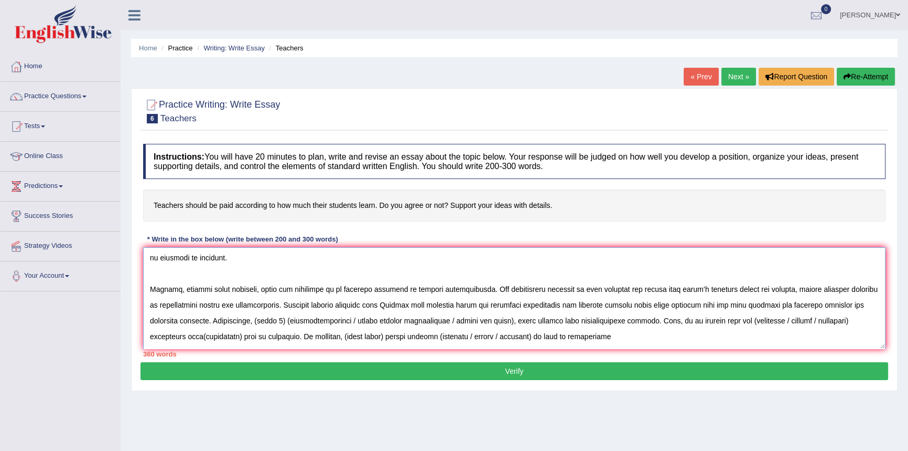
click at [426, 303] on textarea at bounding box center [514, 298] width 743 height 102
drag, startPoint x: 298, startPoint y: 320, endPoint x: 495, endPoint y: 320, distance: 196.2
click at [495, 320] on textarea at bounding box center [514, 298] width 743 height 102
paste textarea "Instead of punishing teachers for student performance, invest more in professio…"
drag, startPoint x: 697, startPoint y: 321, endPoint x: 752, endPoint y: 317, distance: 55.2
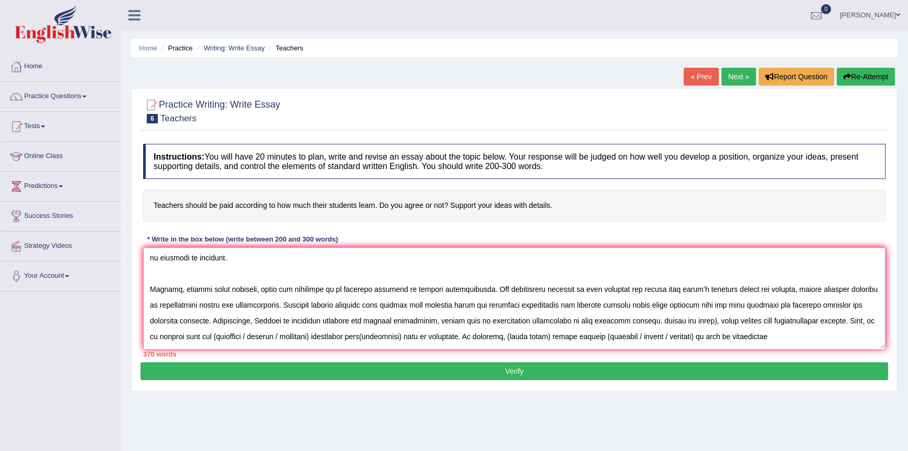
click at [752, 317] on textarea at bounding box center [514, 298] width 743 height 102
drag, startPoint x: 698, startPoint y: 320, endPoint x: 715, endPoint y: 320, distance: 17.3
click at [715, 320] on textarea at bounding box center [514, 298] width 743 height 102
click at [796, 320] on textarea at bounding box center [514, 298] width 743 height 102
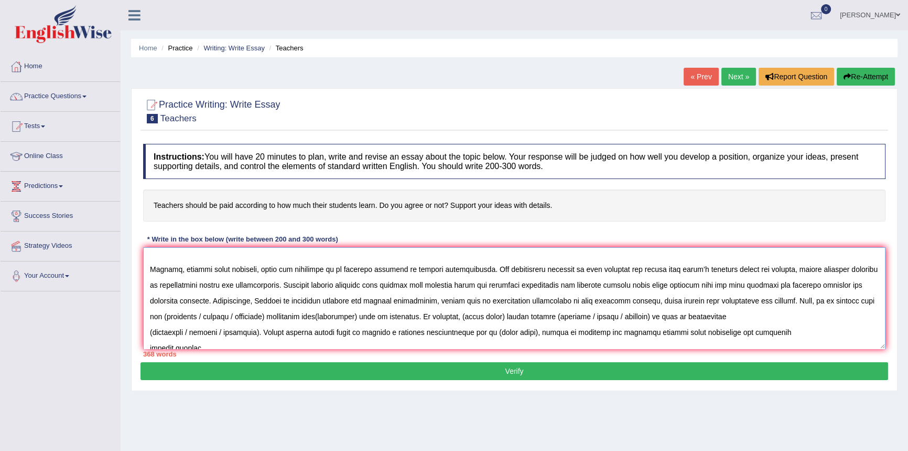
scroll to position [157, 0]
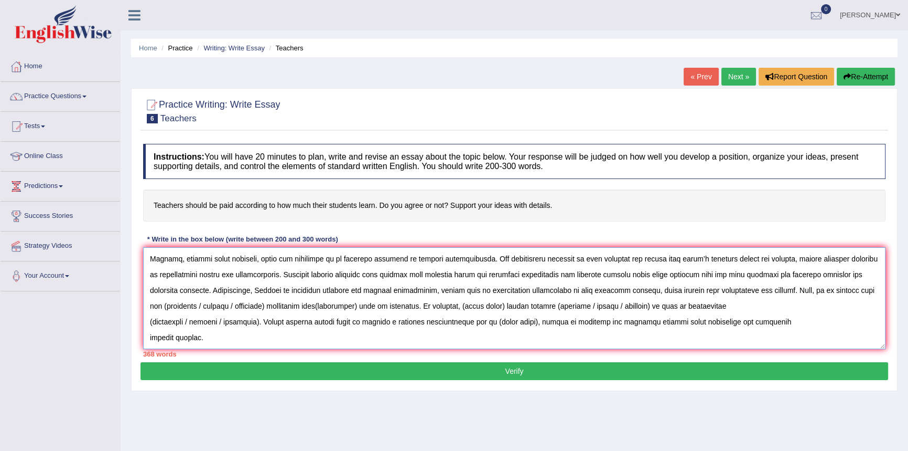
drag, startPoint x: 202, startPoint y: 306, endPoint x: 271, endPoint y: 305, distance: 68.2
click at [271, 305] on textarea at bounding box center [514, 298] width 743 height 102
drag, startPoint x: 286, startPoint y: 306, endPoint x: 326, endPoint y: 308, distance: 39.9
click at [326, 308] on textarea at bounding box center [514, 298] width 743 height 102
drag, startPoint x: 201, startPoint y: 306, endPoint x: 233, endPoint y: 304, distance: 31.5
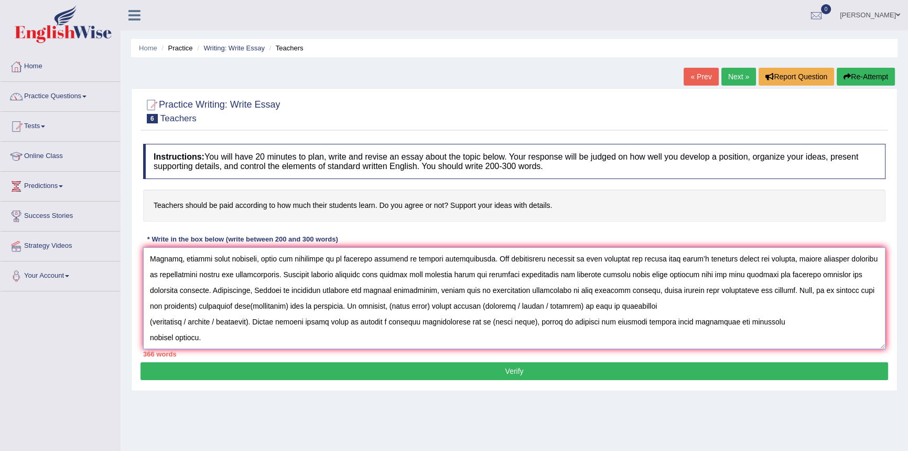
click at [233, 304] on textarea at bounding box center [514, 298] width 743 height 102
click at [204, 306] on textarea at bounding box center [514, 298] width 743 height 102
drag, startPoint x: 240, startPoint y: 305, endPoint x: 303, endPoint y: 306, distance: 63.5
click at [303, 306] on textarea at bounding box center [514, 298] width 743 height 102
click at [289, 305] on textarea at bounding box center [514, 298] width 743 height 102
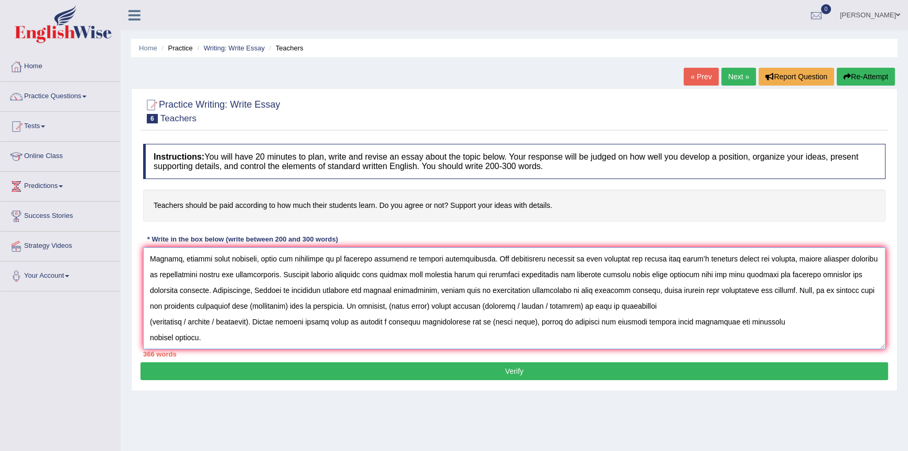
drag, startPoint x: 291, startPoint y: 306, endPoint x: 330, endPoint y: 306, distance: 39.9
click at [330, 306] on textarea at bounding box center [514, 298] width 743 height 102
click at [422, 306] on textarea at bounding box center [514, 298] width 743 height 102
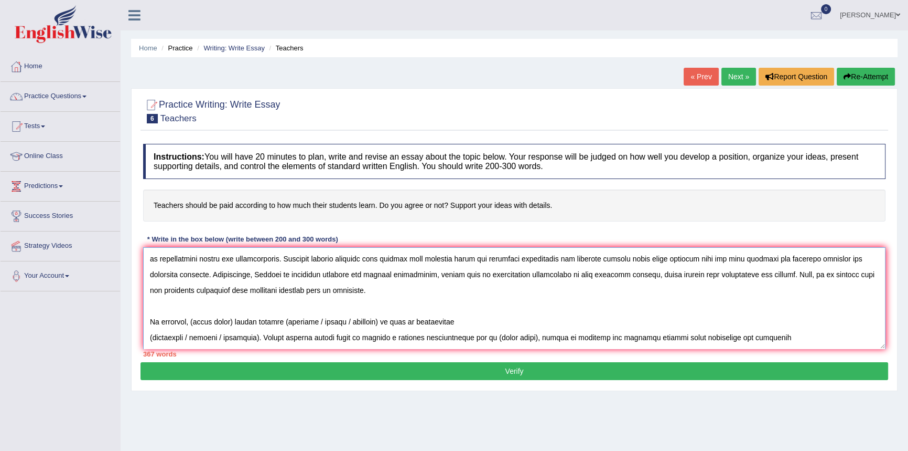
scroll to position [189, 0]
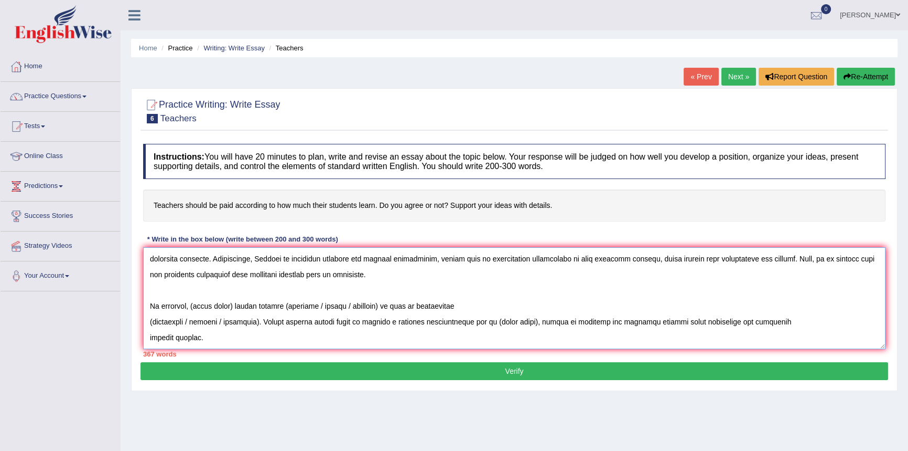
drag, startPoint x: 192, startPoint y: 305, endPoint x: 234, endPoint y: 305, distance: 41.4
click at [234, 305] on textarea at bounding box center [514, 298] width 743 height 102
click at [306, 306] on textarea at bounding box center [514, 298] width 743 height 102
drag, startPoint x: 334, startPoint y: 307, endPoint x: 398, endPoint y: 307, distance: 63.5
click at [398, 307] on textarea at bounding box center [514, 298] width 743 height 102
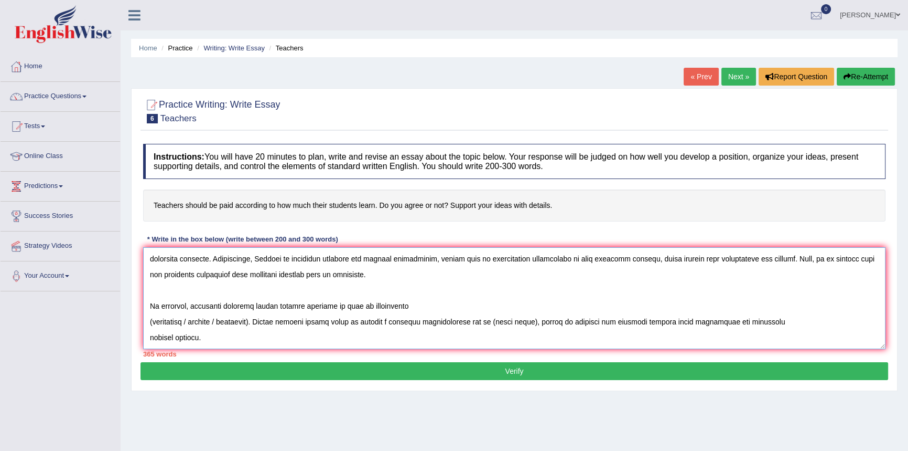
drag, startPoint x: 148, startPoint y: 322, endPoint x: 220, endPoint y: 322, distance: 72.4
click at [220, 322] on textarea at bounding box center [514, 298] width 743 height 102
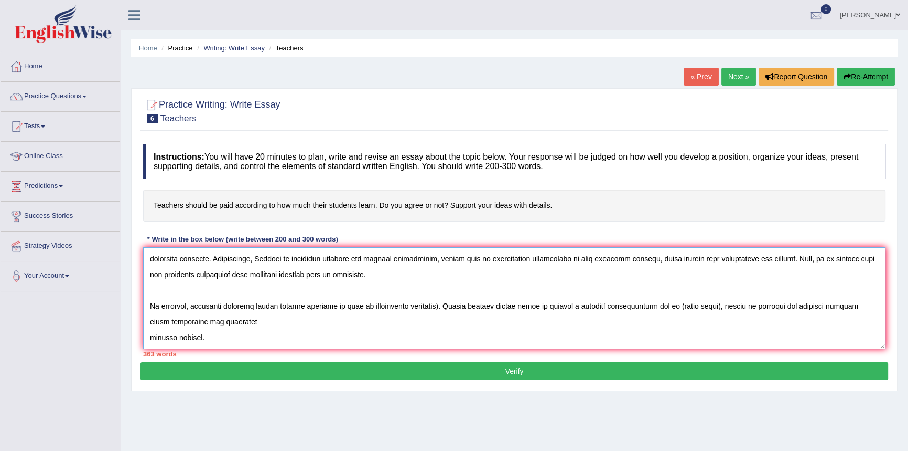
click at [429, 305] on textarea at bounding box center [514, 298] width 743 height 102
click at [235, 320] on textarea at bounding box center [514, 298] width 743 height 102
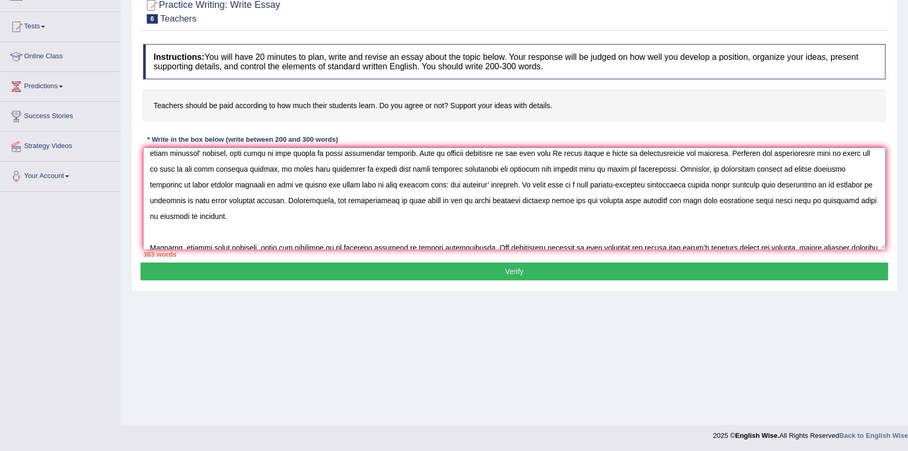
scroll to position [30, 0]
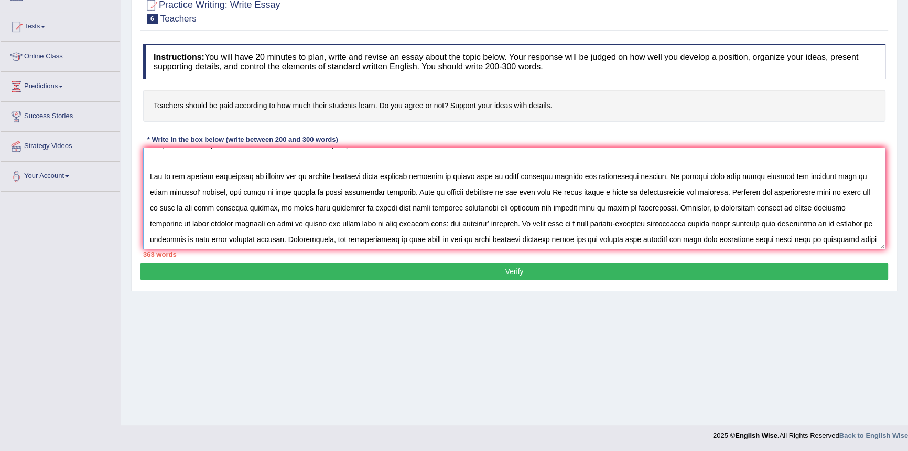
drag, startPoint x: 700, startPoint y: 190, endPoint x: 627, endPoint y: 207, distance: 74.9
click at [627, 207] on textarea at bounding box center [514, 198] width 743 height 102
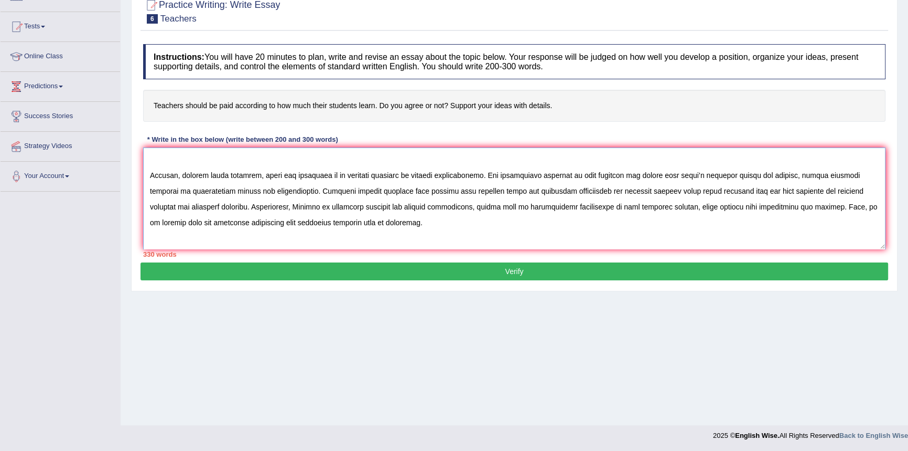
scroll to position [157, 0]
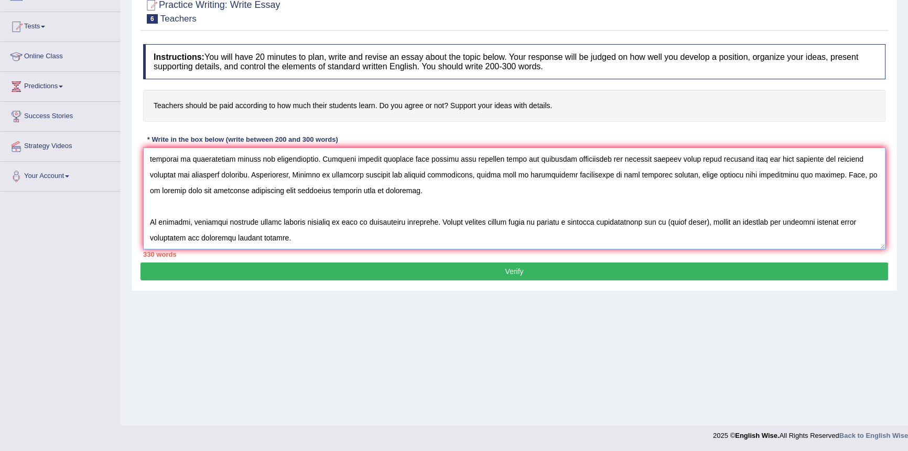
drag, startPoint x: 431, startPoint y: 222, endPoint x: 141, endPoint y: 218, distance: 290.1
click at [141, 218] on div "Instructions: You will have 20 minutes to plan, write and revise an essay about…" at bounding box center [515, 150] width 748 height 223
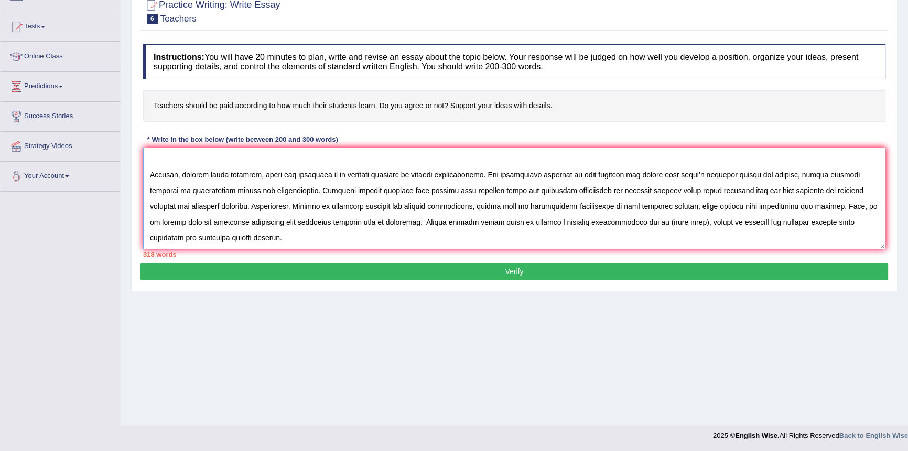
scroll to position [110, 0]
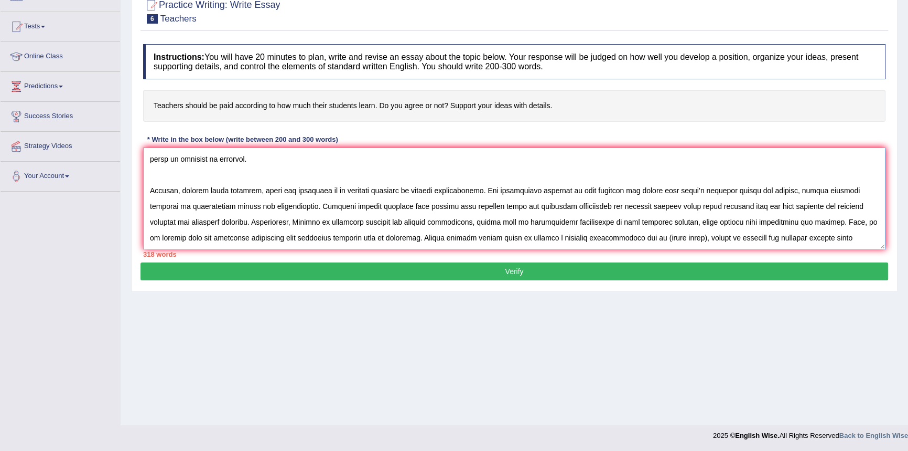
click at [614, 239] on textarea at bounding box center [514, 198] width 743 height 102
click at [622, 237] on textarea at bounding box center [514, 198] width 743 height 102
drag, startPoint x: 624, startPoint y: 237, endPoint x: 699, endPoint y: 237, distance: 75.0
click at [699, 237] on textarea at bounding box center [514, 198] width 743 height 102
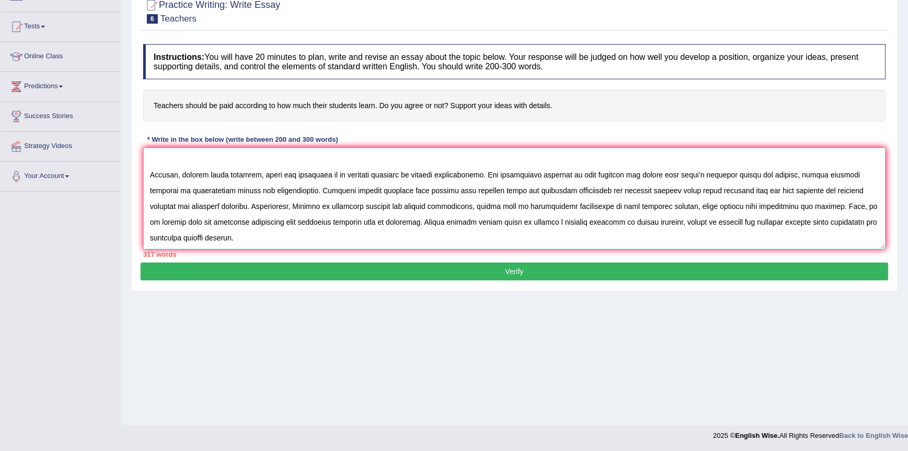
drag, startPoint x: 318, startPoint y: 190, endPoint x: 249, endPoint y: 209, distance: 72.1
click at [249, 209] on textarea at bounding box center [514, 198] width 743 height 102
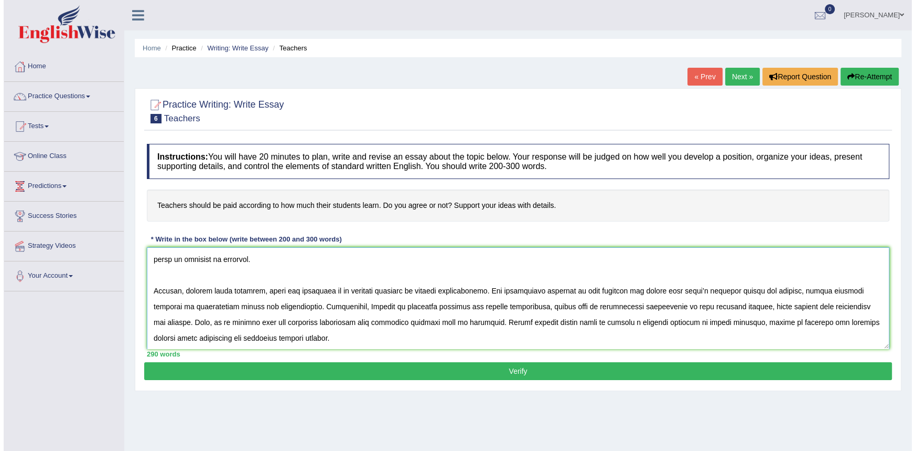
scroll to position [110, 0]
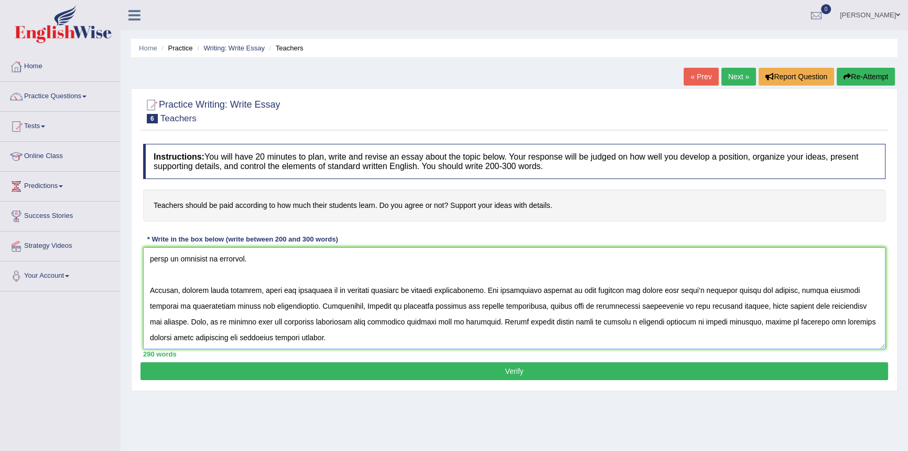
type textarea "The increasing influence of tying teachers pay to student performance has ignit…"
click at [517, 368] on button "Verify" at bounding box center [515, 371] width 748 height 18
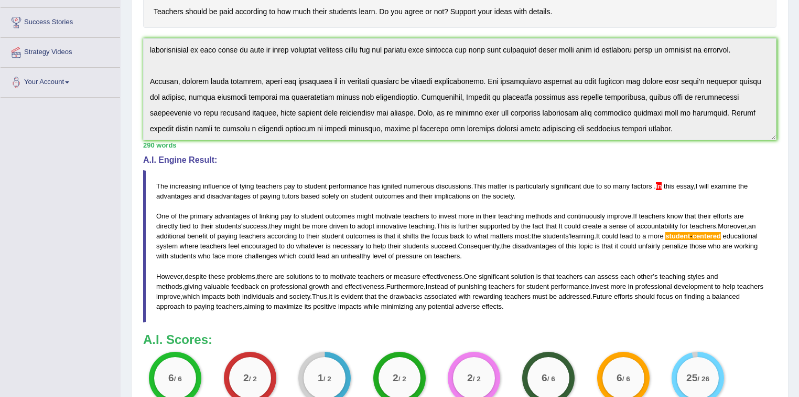
scroll to position [65, 0]
